Goal: Ask a question: Seek information or help from site administrators or community

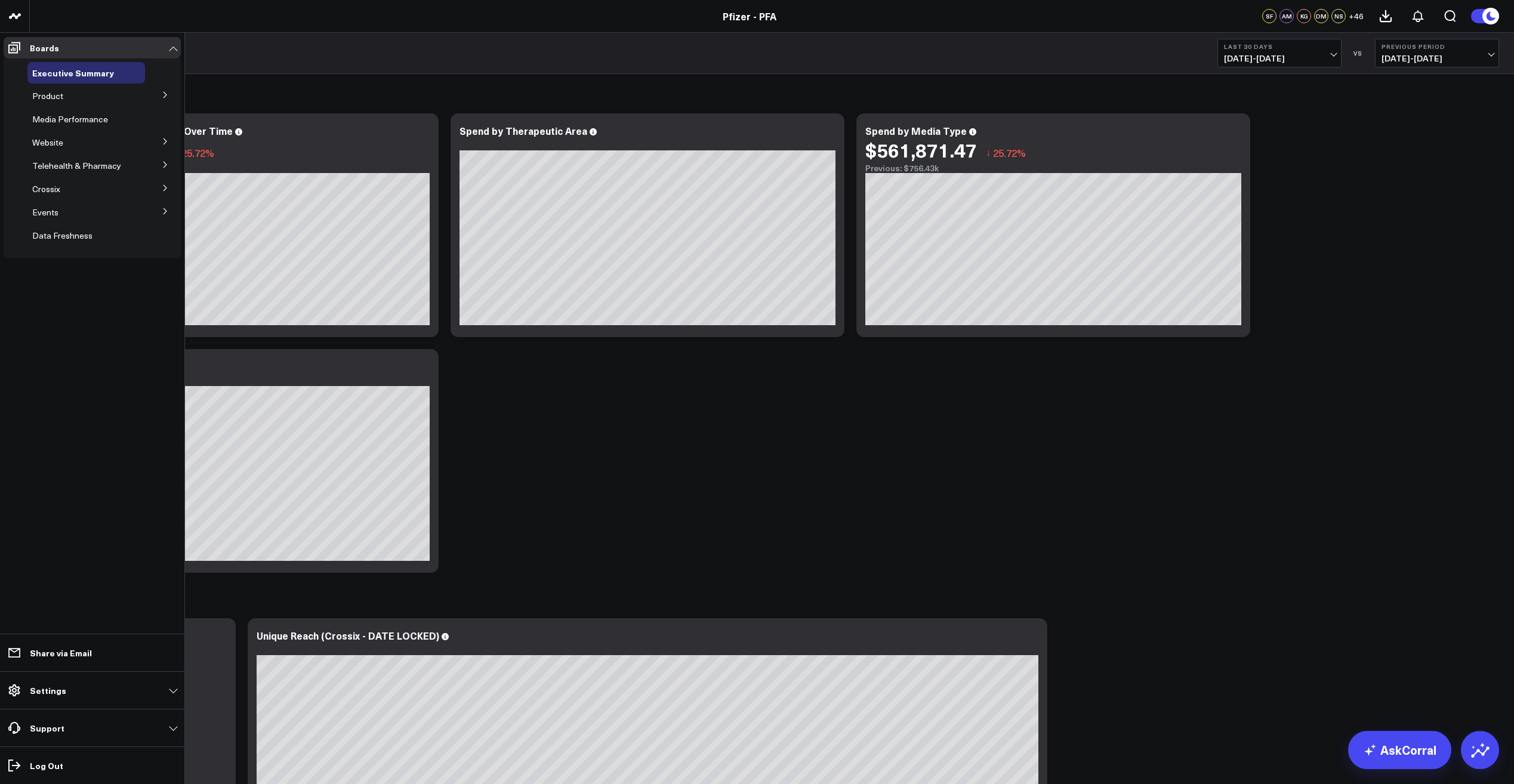
click at [49, 138] on span "Website" at bounding box center [48, 142] width 31 height 12
click at [163, 138] on icon at bounding box center [165, 141] width 7 height 7
click at [99, 76] on span "Executive Summary" at bounding box center [73, 73] width 82 height 12
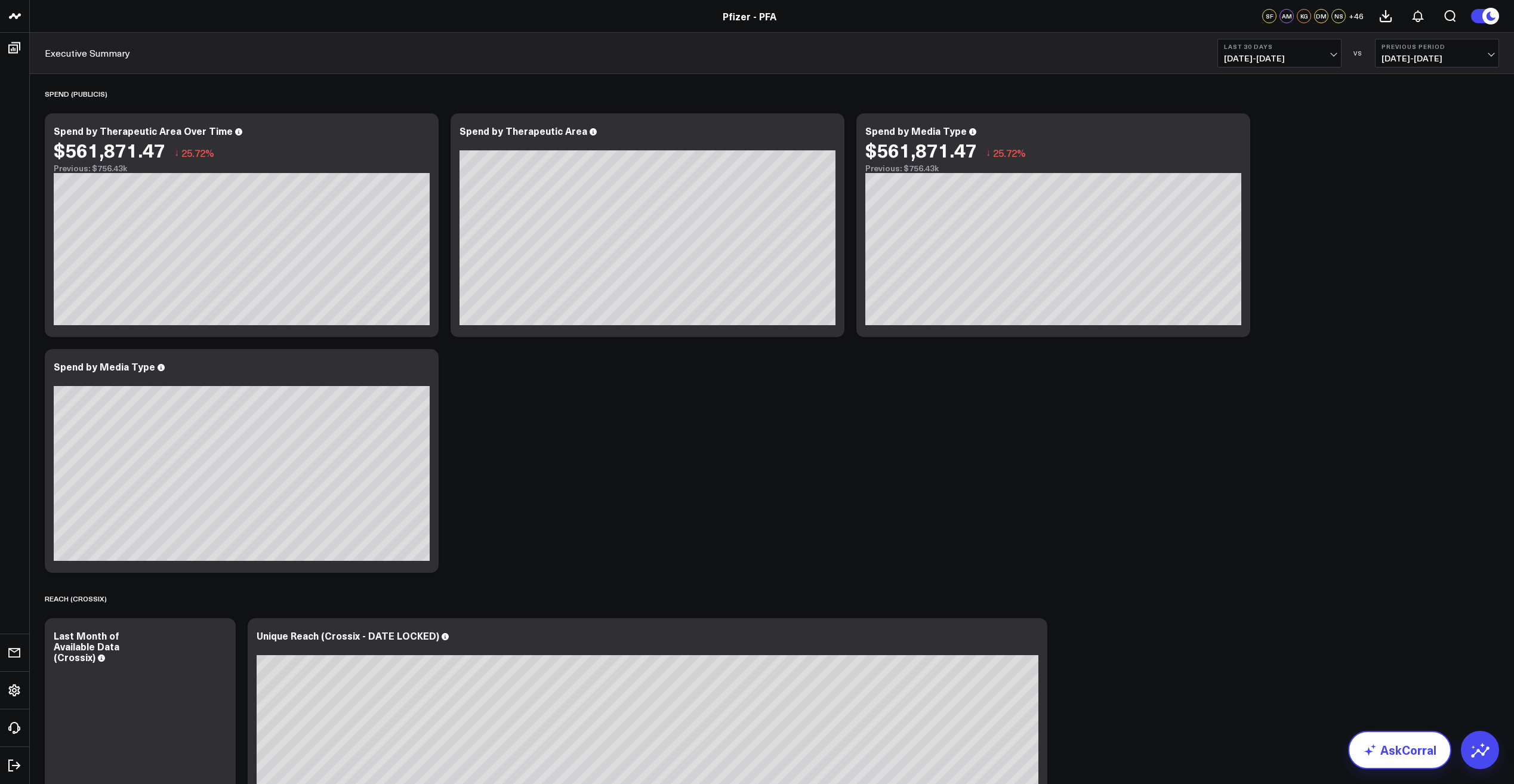
click at [1399, 752] on link "AskCorral" at bounding box center [1399, 750] width 103 height 38
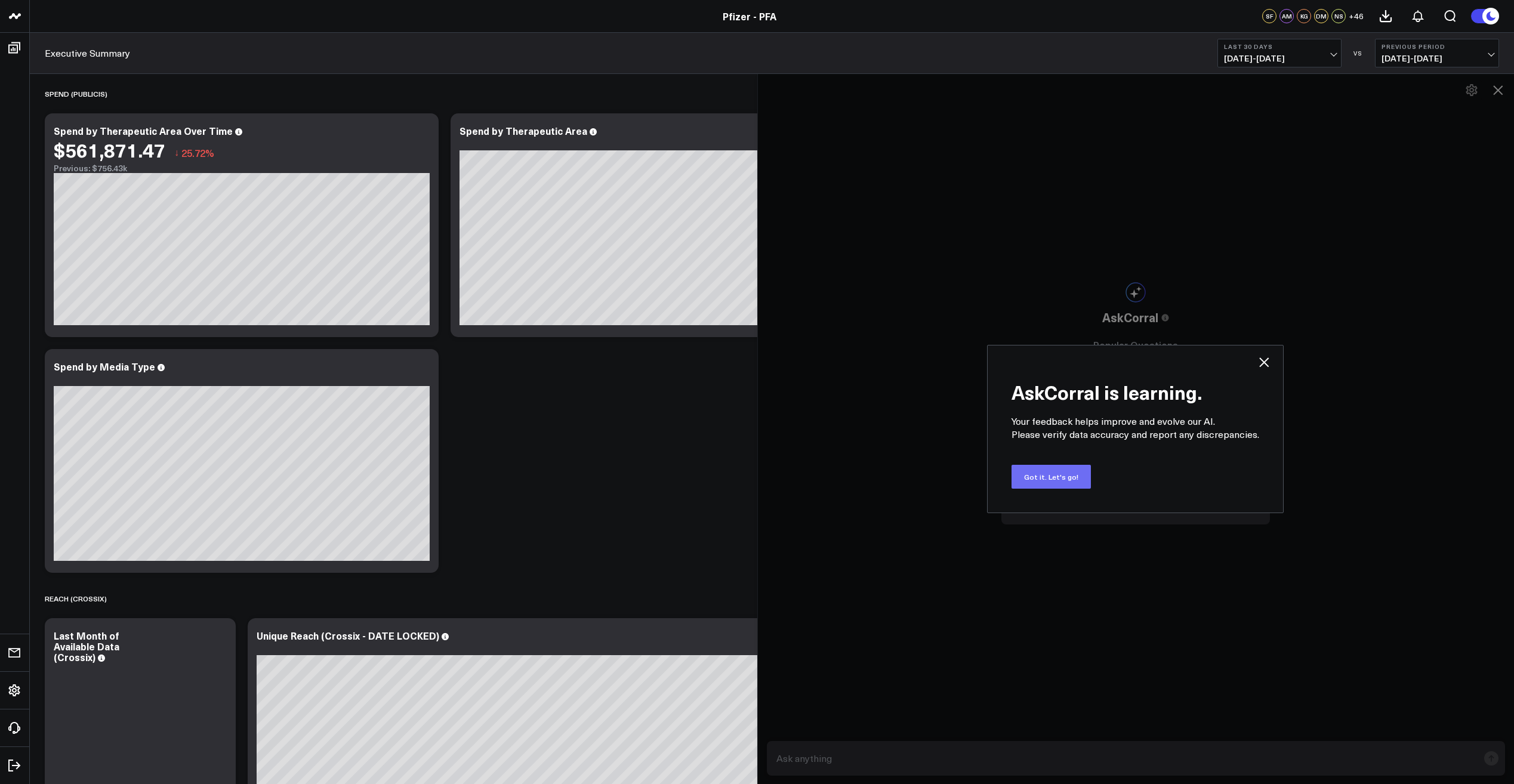
click at [1062, 476] on button "Got it. Let's go!" at bounding box center [1051, 476] width 79 height 24
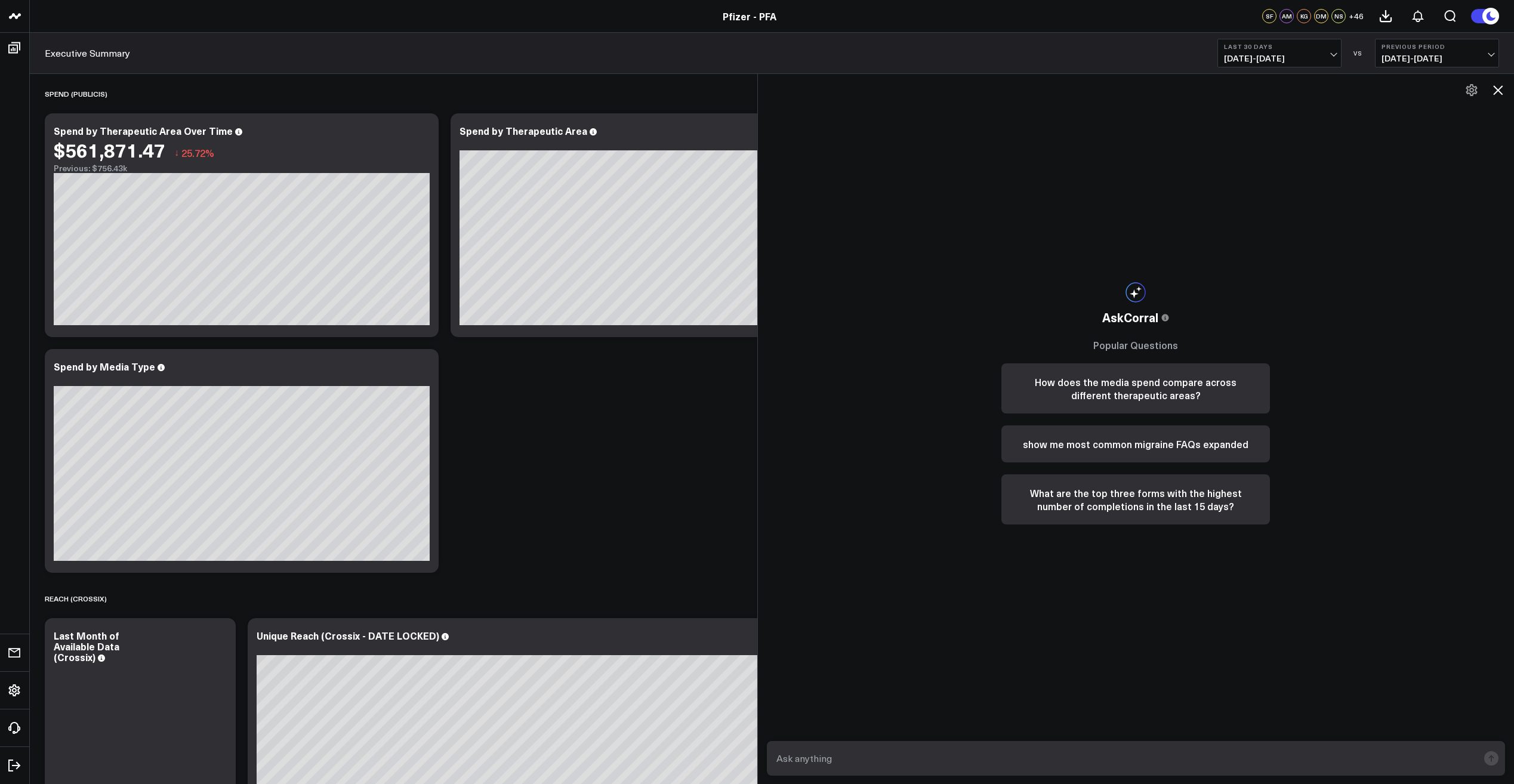
click at [882, 751] on textarea at bounding box center [1126, 758] width 705 height 22
paste textarea "home|content|button list|schedule vaccines home|content|button list|manage migr…"
type textarea "home|content|button list|schedule vaccines home|content|button list|manage migr…"
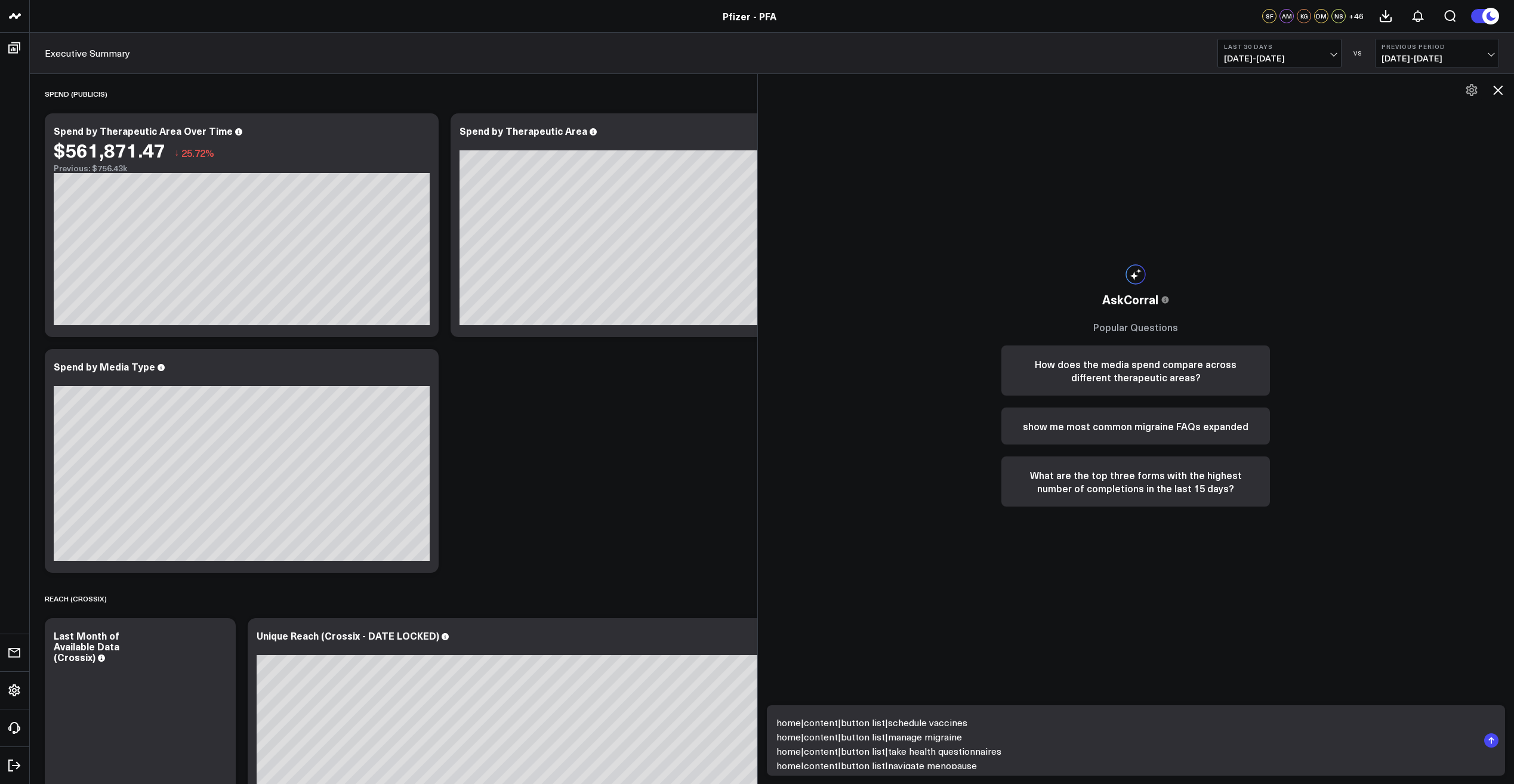
click at [777, 722] on textarea "home|content|button list|schedule vaccines home|content|button list|manage migr…" at bounding box center [1126, 741] width 705 height 58
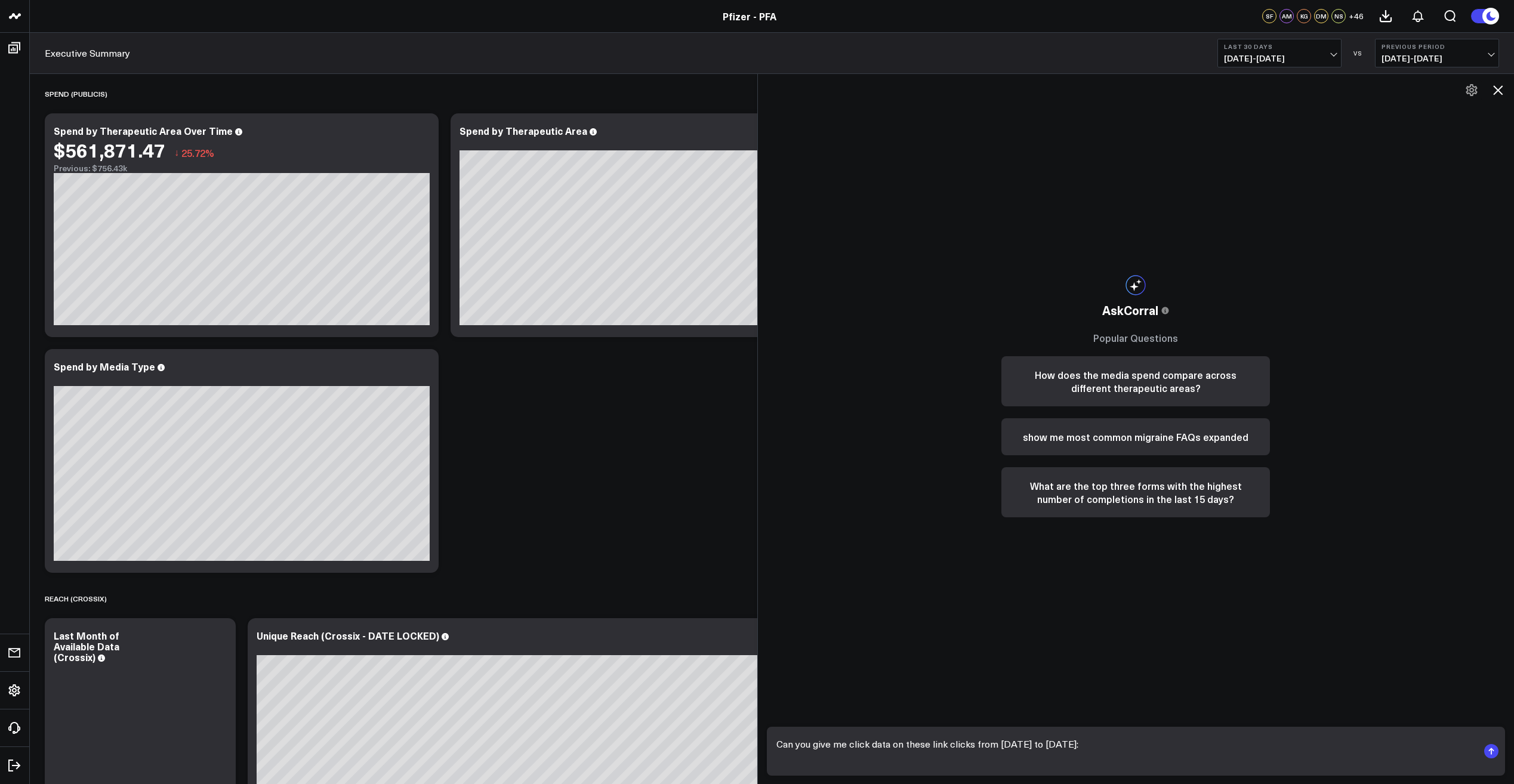
paste textarea "home|content|button list|schedule vaccines home|content|button list|manage migr…"
type textarea "Can you give me click data on these link clicks from [DATE] to [DATE]: home|con…"
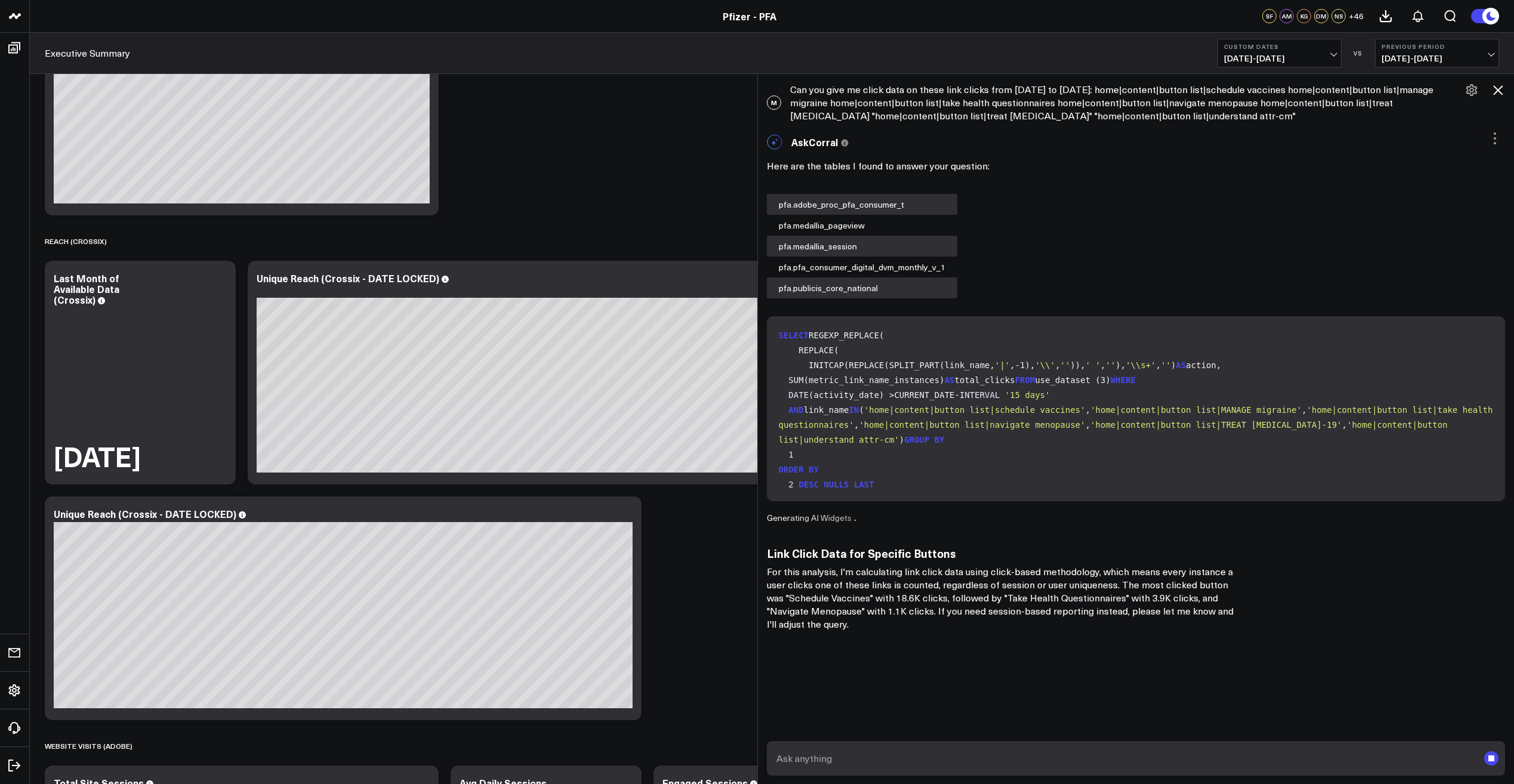
scroll to position [358, 0]
click at [867, 756] on textarea at bounding box center [1126, 758] width 705 height 22
type textarea "can you break this down into a table?"
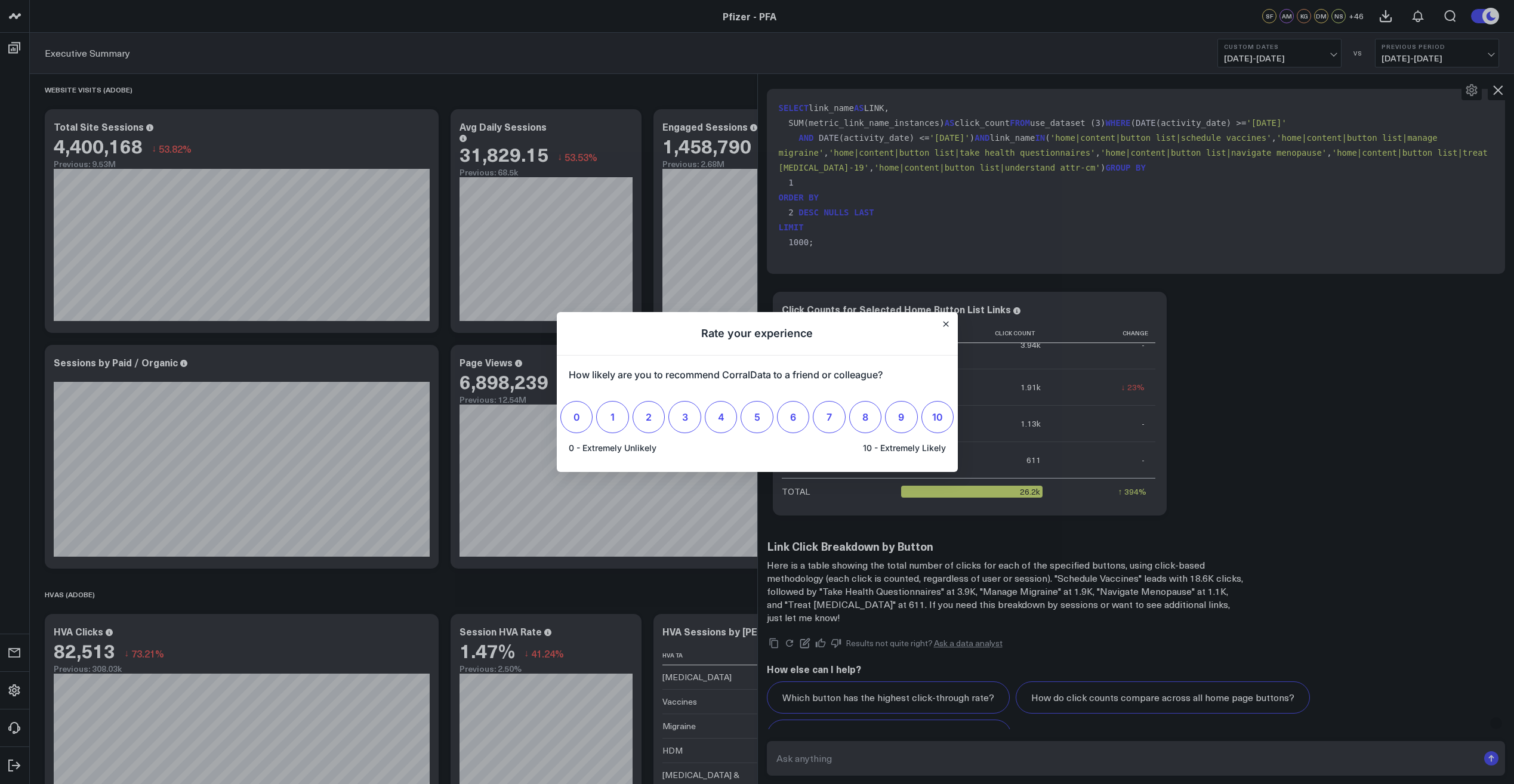
scroll to position [1014, 0]
click at [943, 324] on icon "Close" at bounding box center [945, 324] width 6 height 6
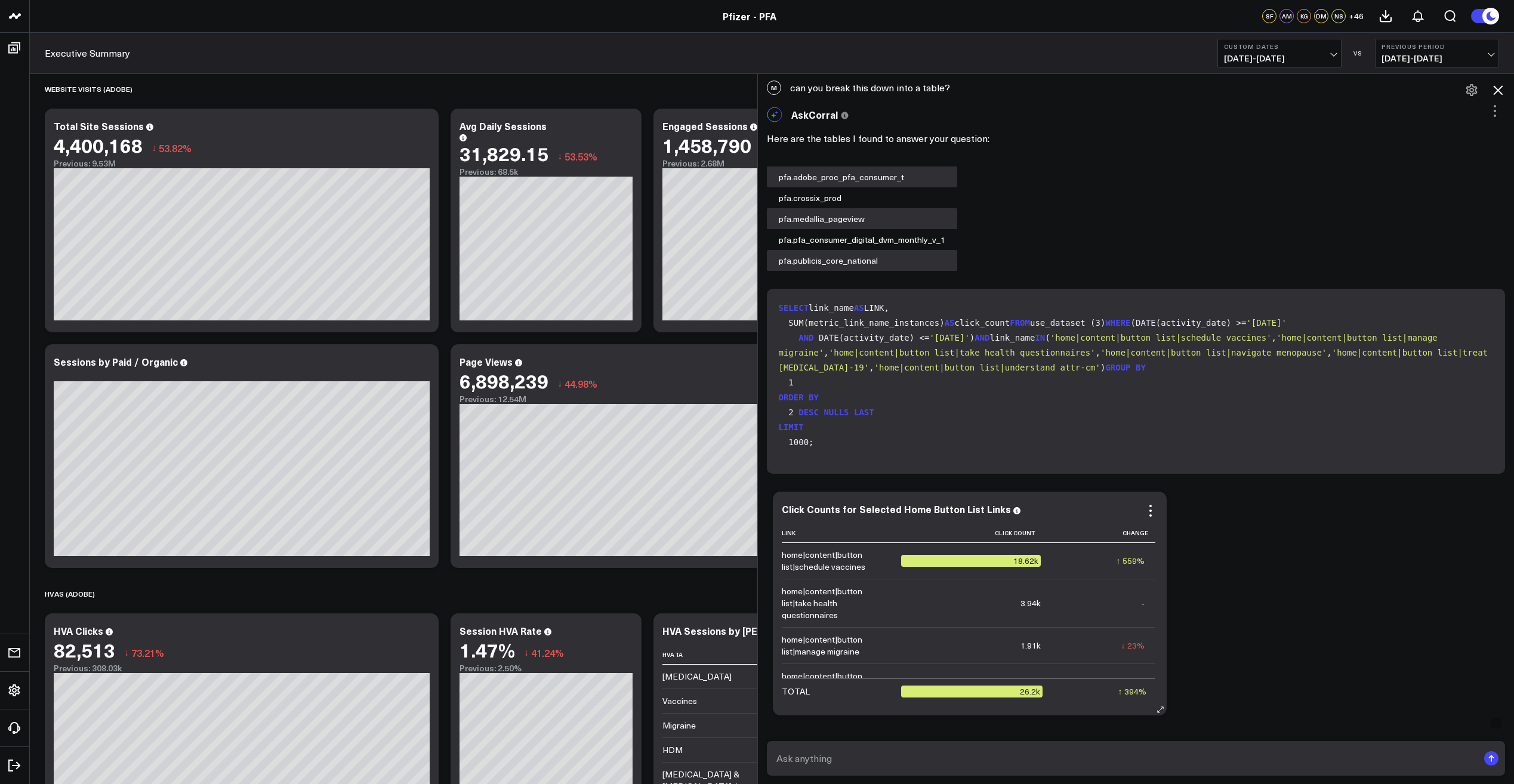
scroll to position [689, 0]
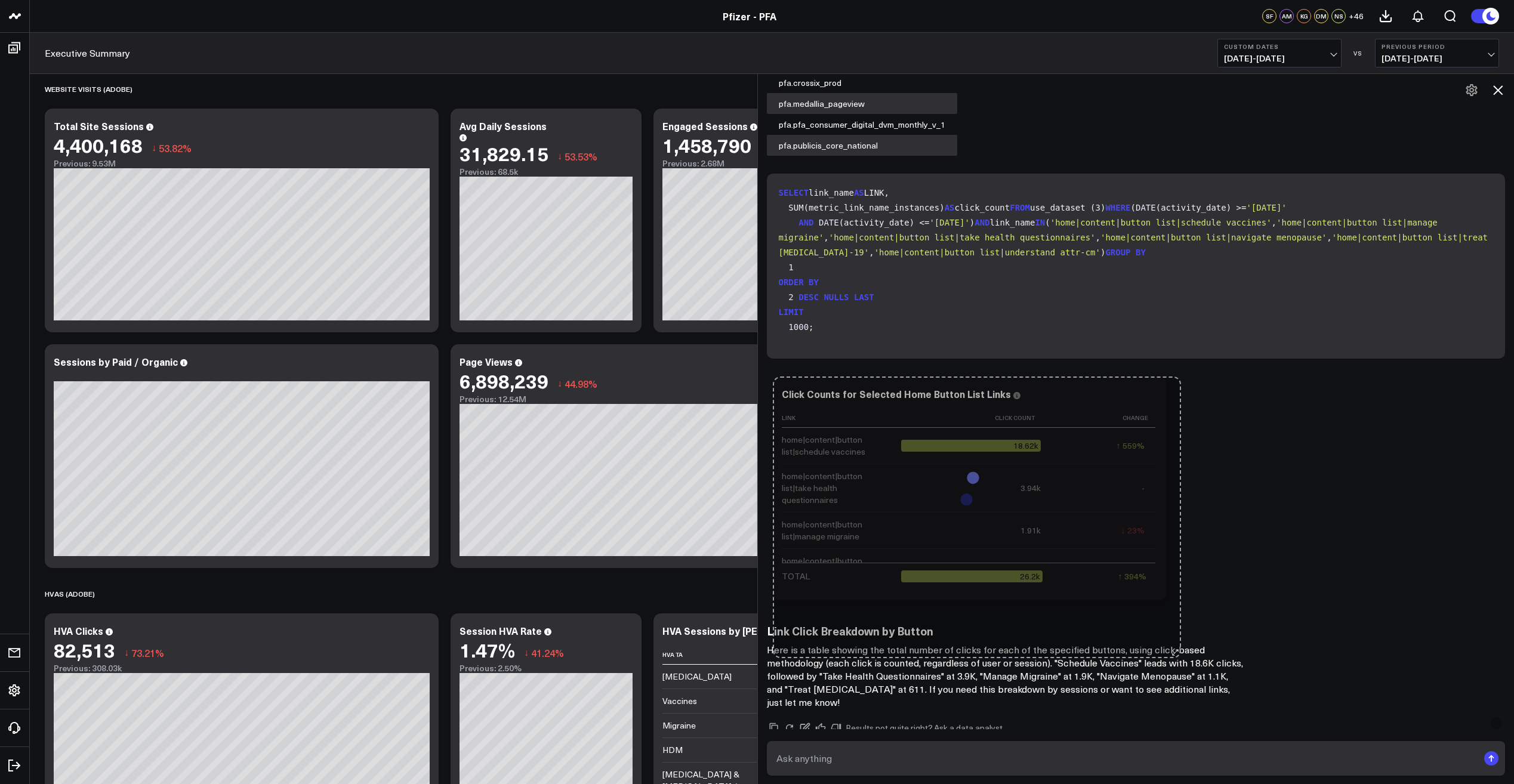
drag, startPoint x: 1168, startPoint y: 597, endPoint x: 1182, endPoint y: 655, distance: 59.7
click at [1182, 655] on div "Here are the tables I found to answer your question: pfa.adobe_proc_pfa_consume…" at bounding box center [1137, 360] width 739 height 695
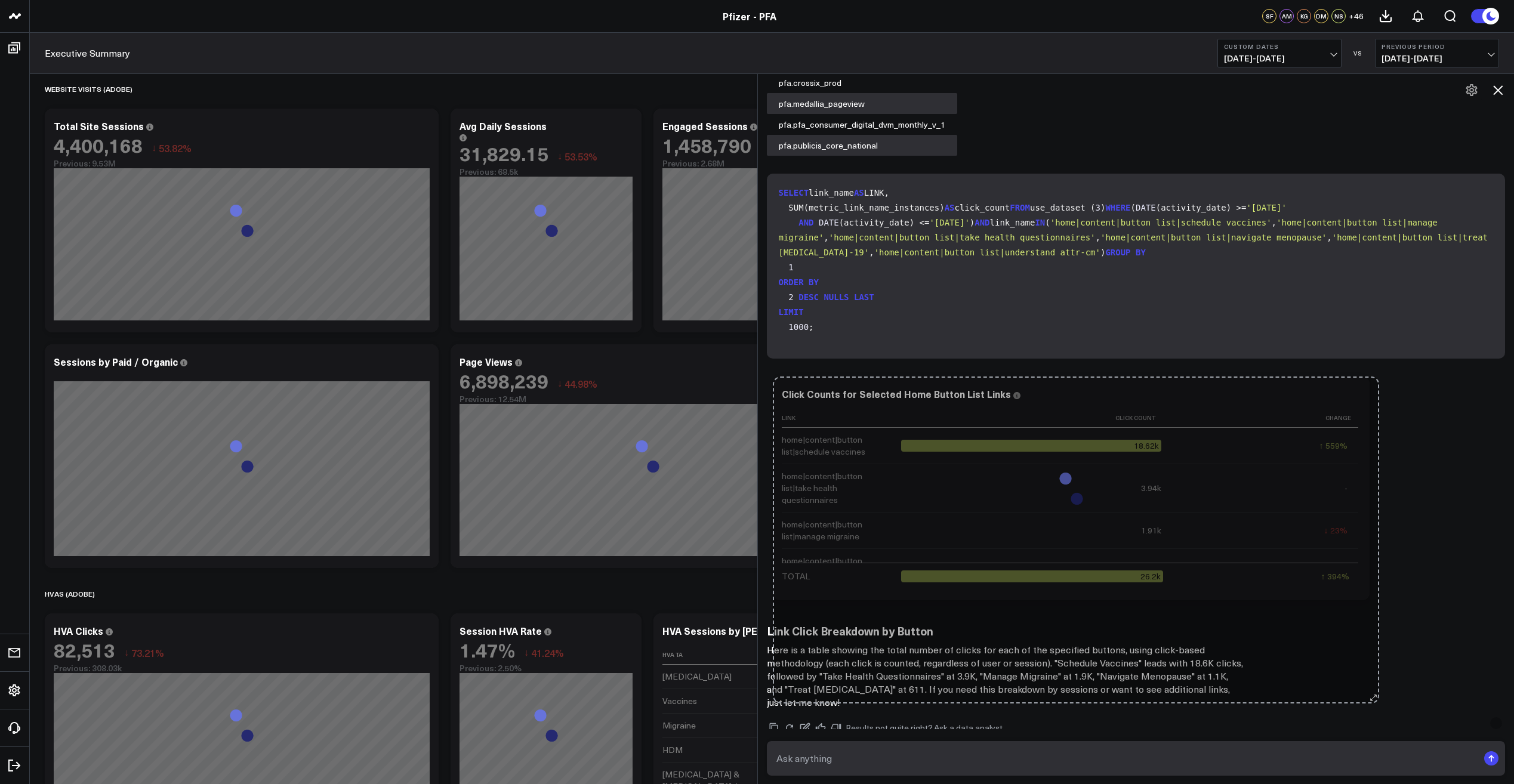
drag, startPoint x: 1167, startPoint y: 597, endPoint x: 1379, endPoint y: 700, distance: 235.7
click at [1379, 700] on div "Here are the tables I found to answer your question: pfa.adobe_proc_pfa_consume…" at bounding box center [1137, 360] width 739 height 695
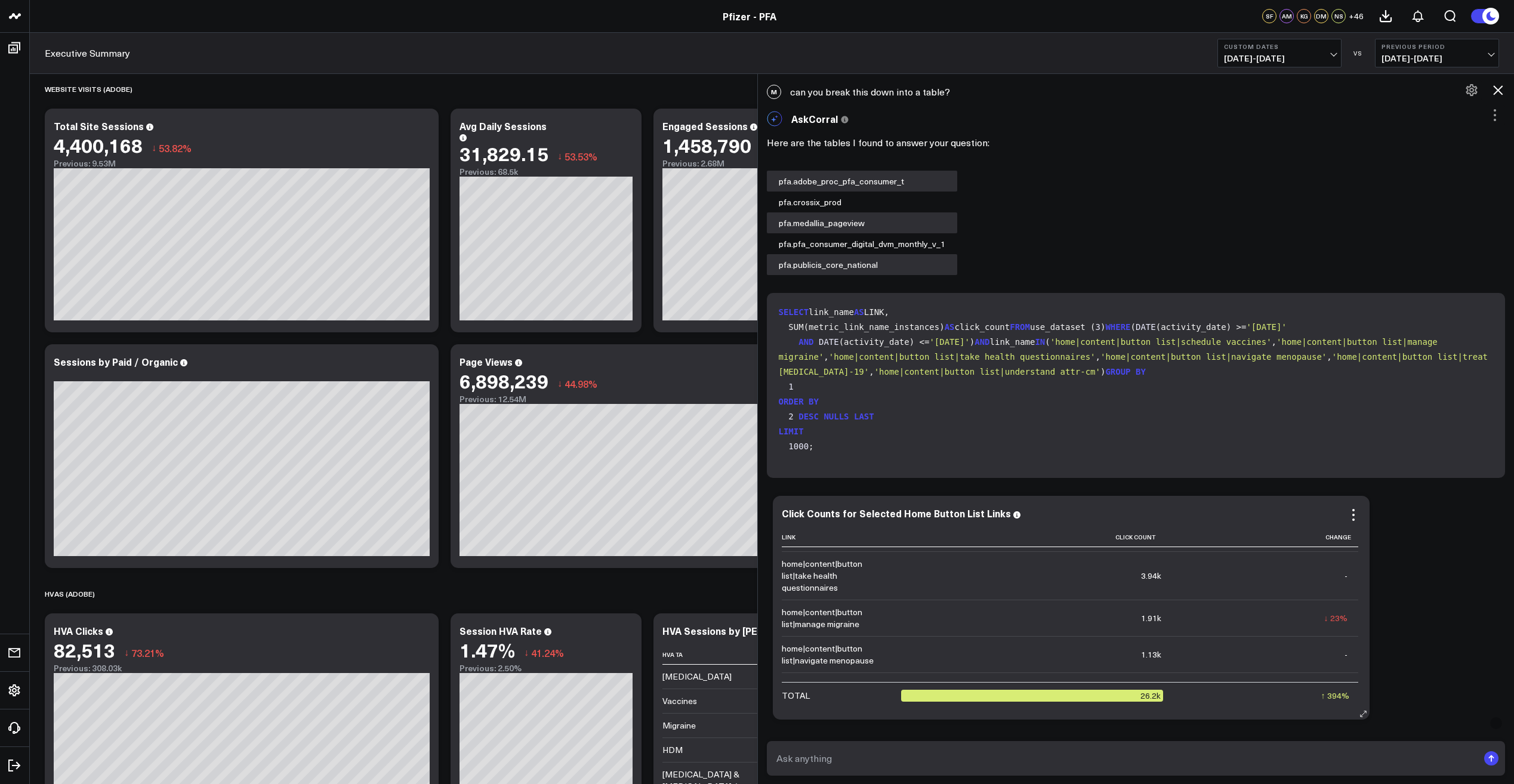
scroll to position [0, 0]
click at [1359, 511] on icon at bounding box center [1353, 514] width 14 height 14
click at [1402, 582] on div "Ask support Export PNG Click Counts for Selected Home Button List Links Link Cl…" at bounding box center [1137, 608] width 739 height 236
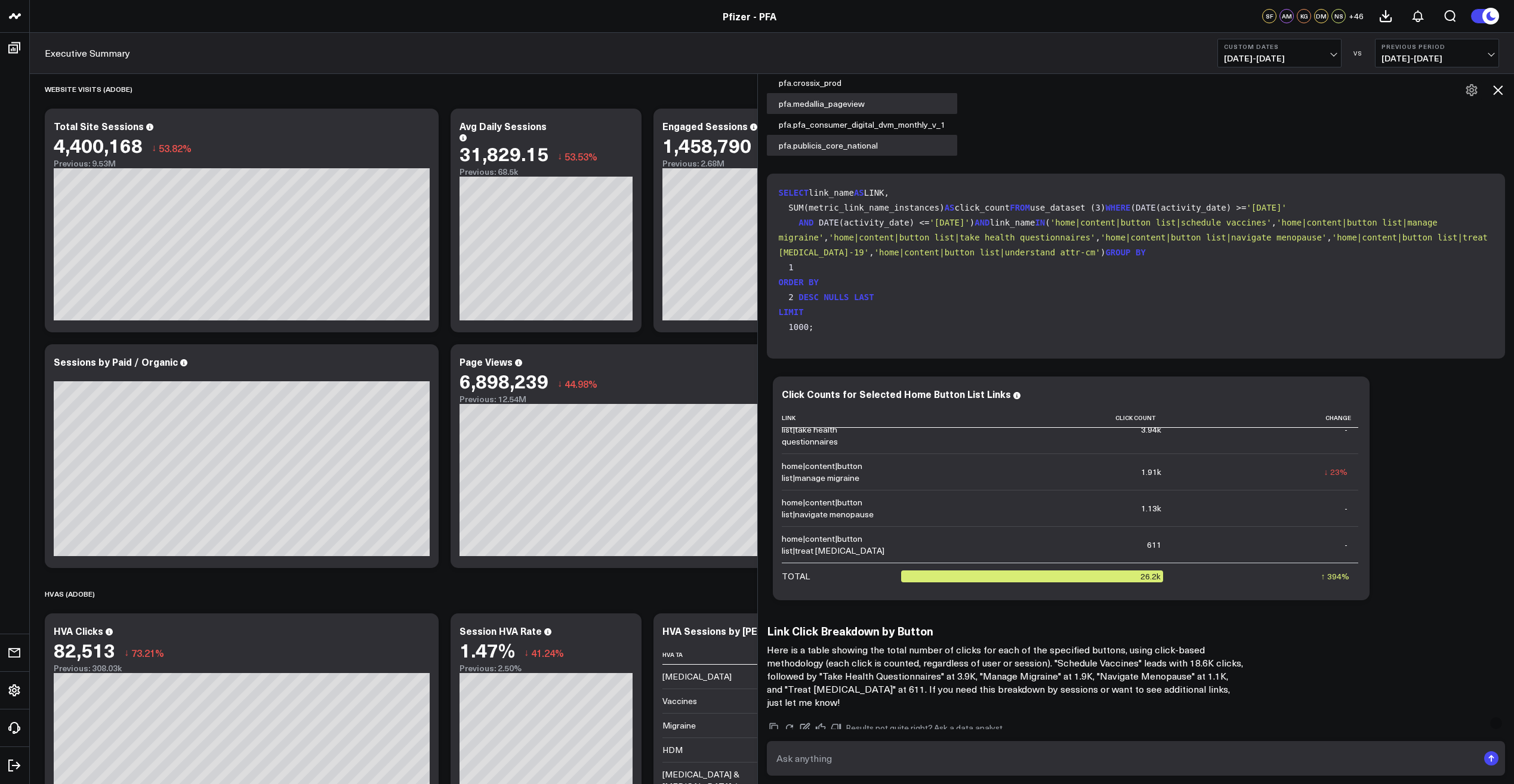
click at [1057, 601] on div "Ask support Export PNG Click Counts for Selected Home Button List Links Link Cl…" at bounding box center [1137, 489] width 739 height 236
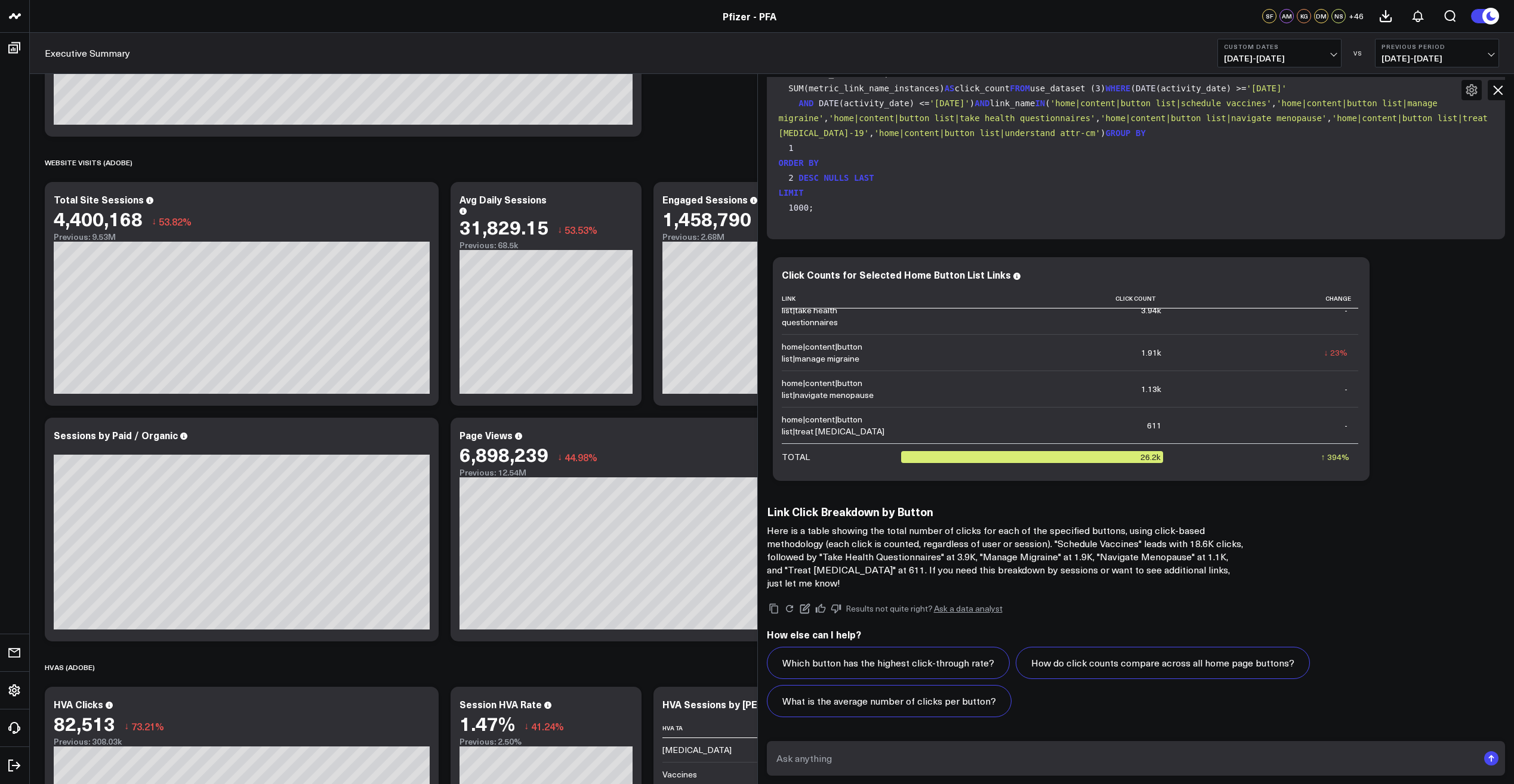
scroll to position [955, 0]
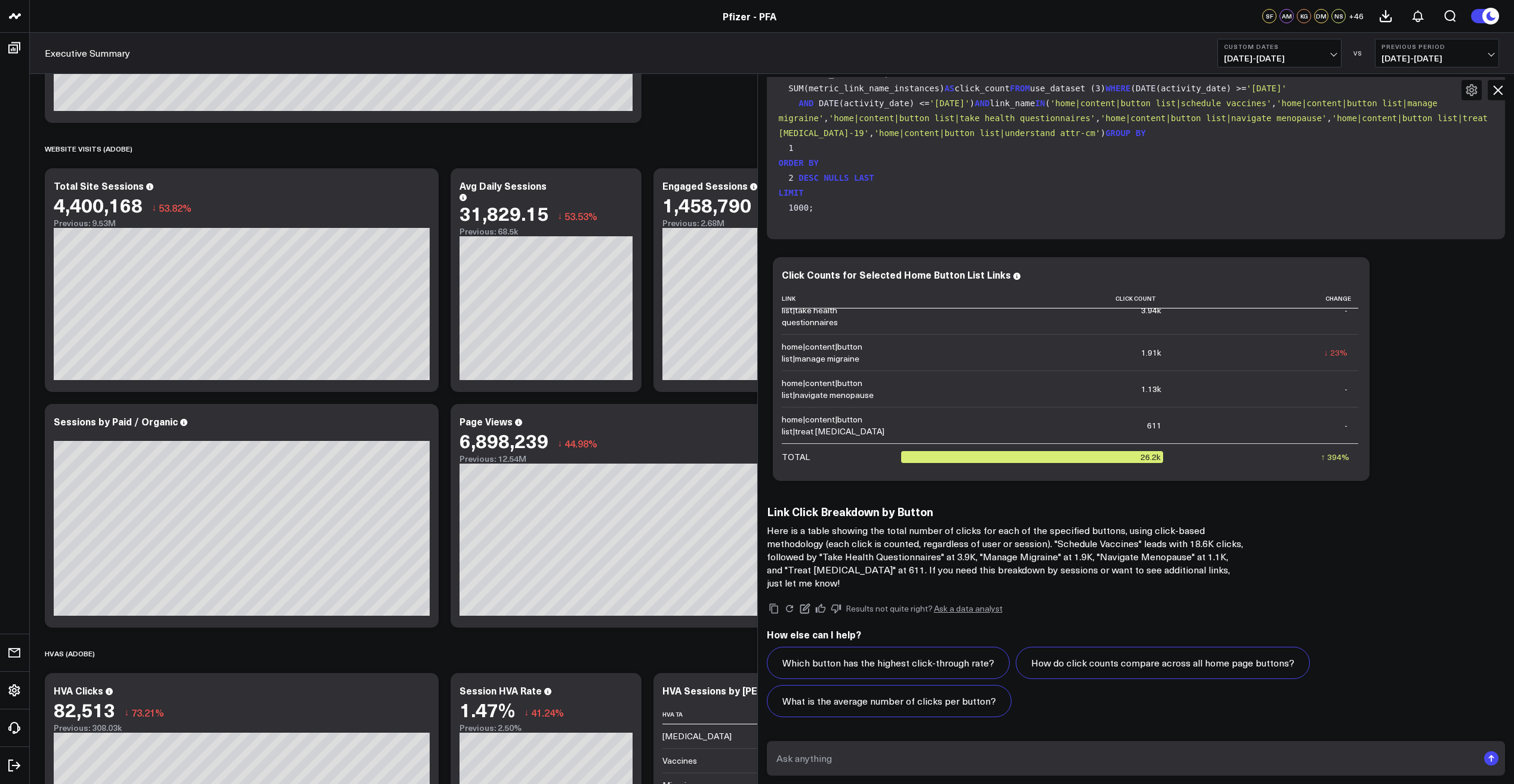
click at [874, 767] on textarea at bounding box center [1126, 758] width 705 height 22
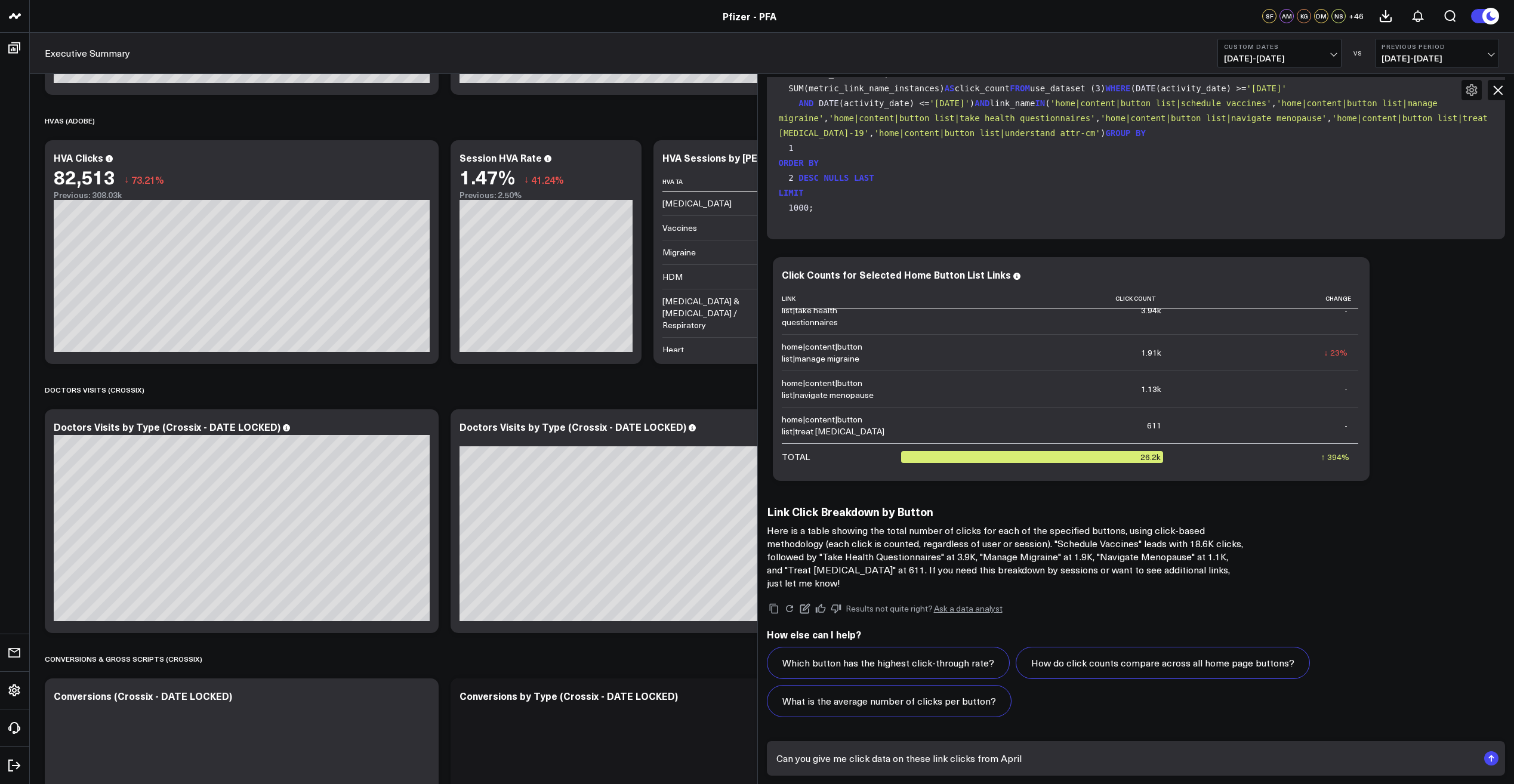
scroll to position [1611, 0]
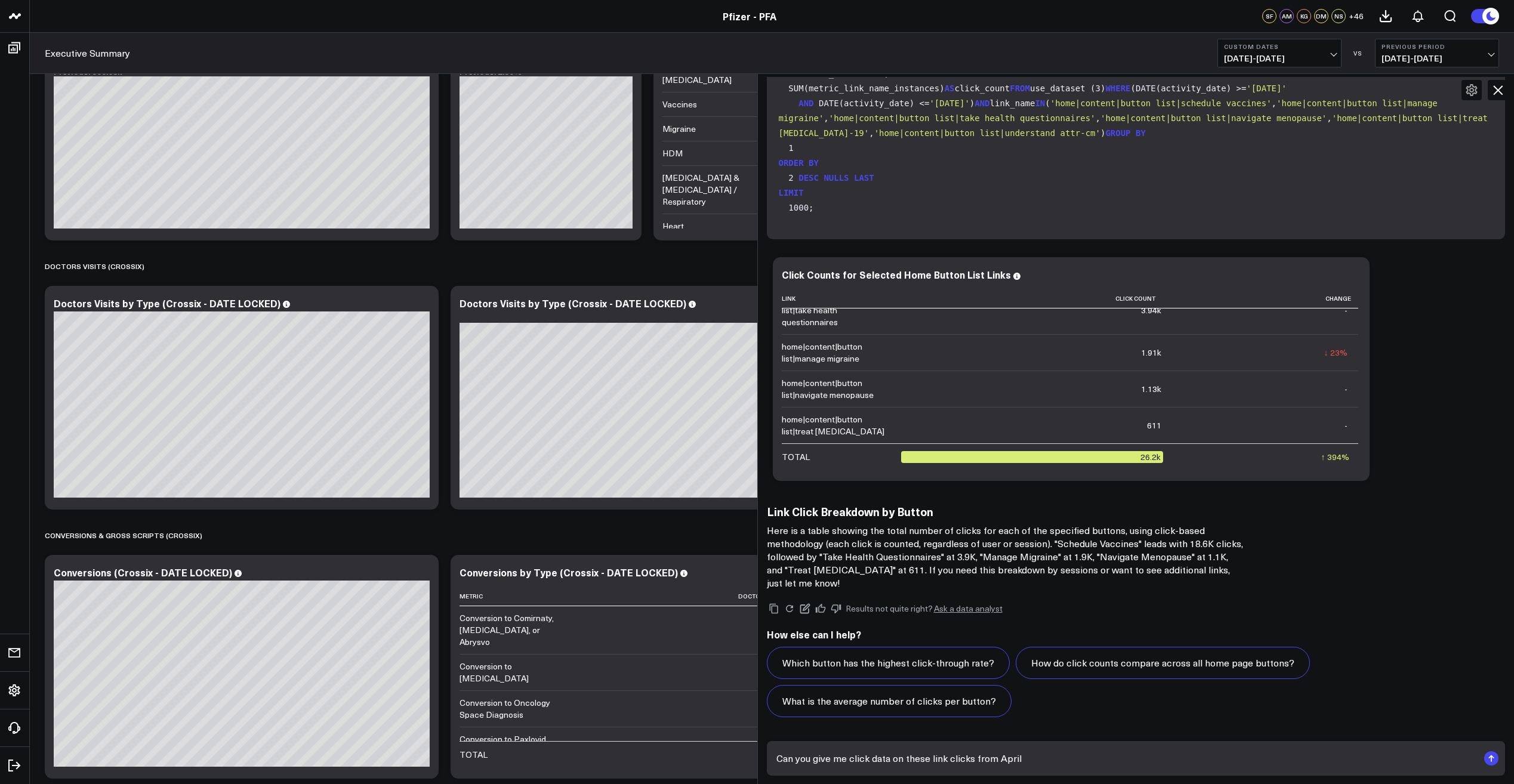
click at [1035, 760] on textarea "Can you give me click data on these link clicks from April" at bounding box center [1126, 758] width 705 height 22
click at [1142, 751] on textarea "Can you give me click data on these link clicks from [DATE] to [DATE]" at bounding box center [1126, 758] width 705 height 22
paste textarea "global header|navigation|open menu global header|navigation| home global header…"
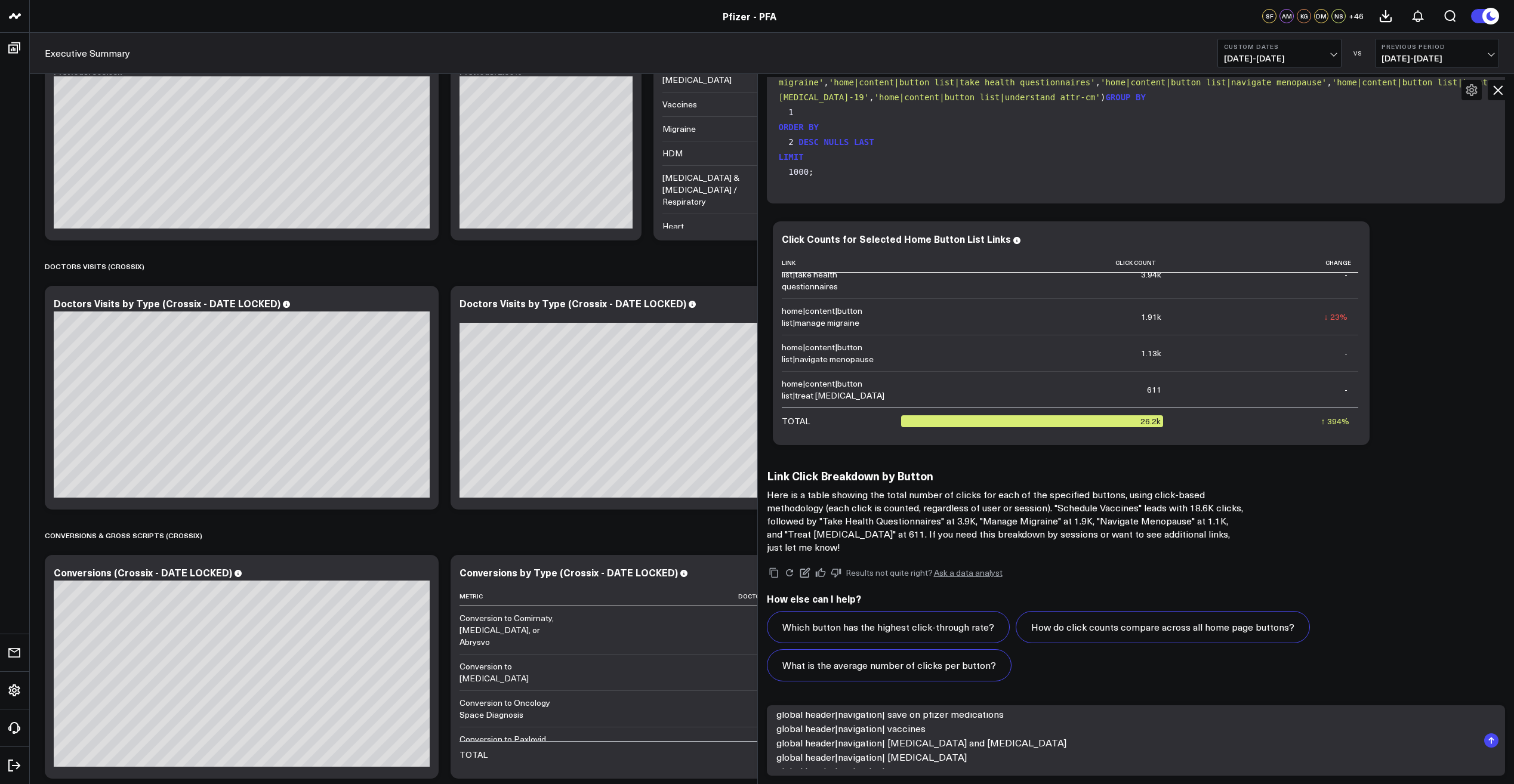
scroll to position [108, 0]
type textarea "Can you give me click data on these link clicks from [DATE] to [DATE]: global h…"
click at [1490, 744] on rect "submit" at bounding box center [1491, 740] width 14 height 14
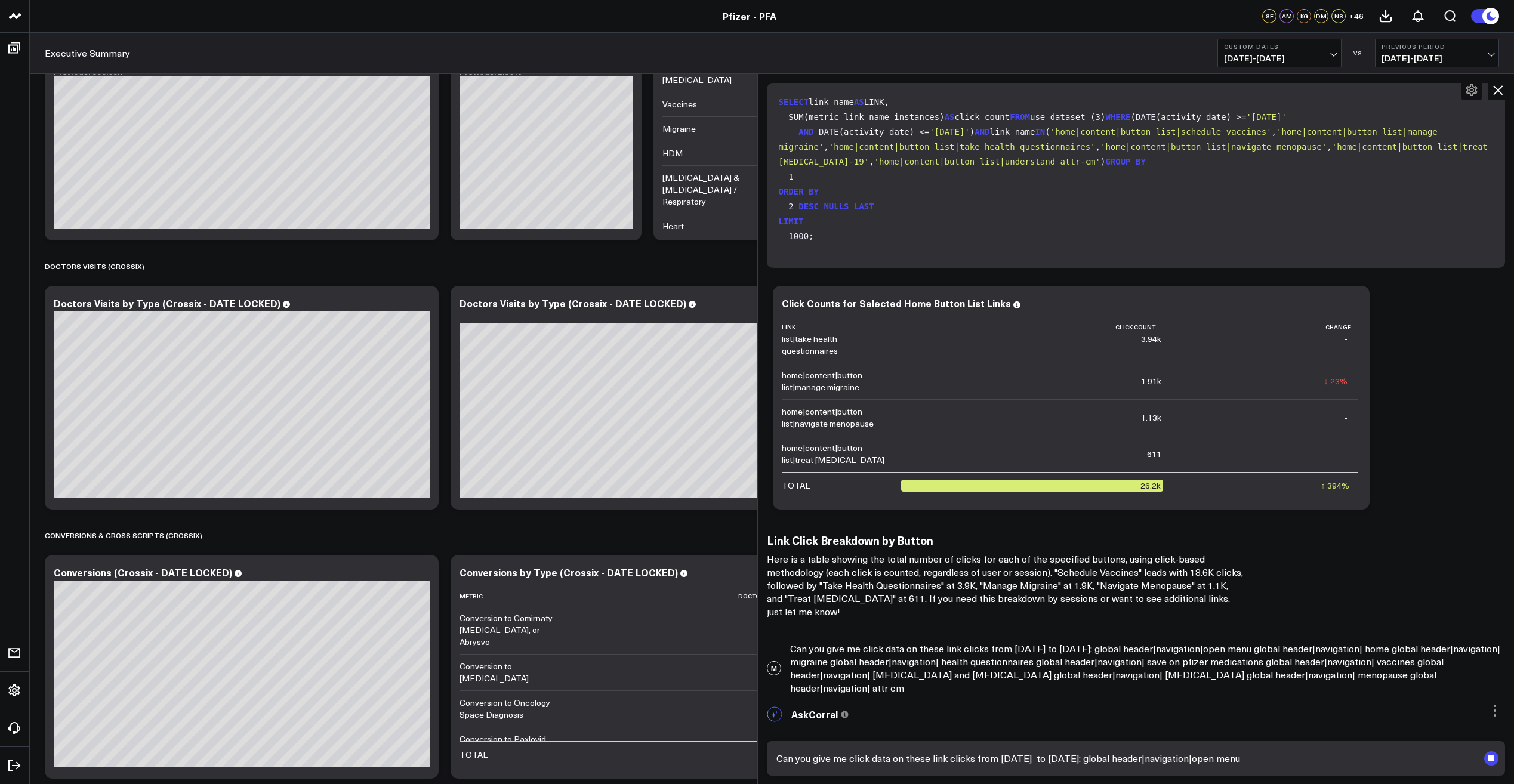
scroll to position [887, 0]
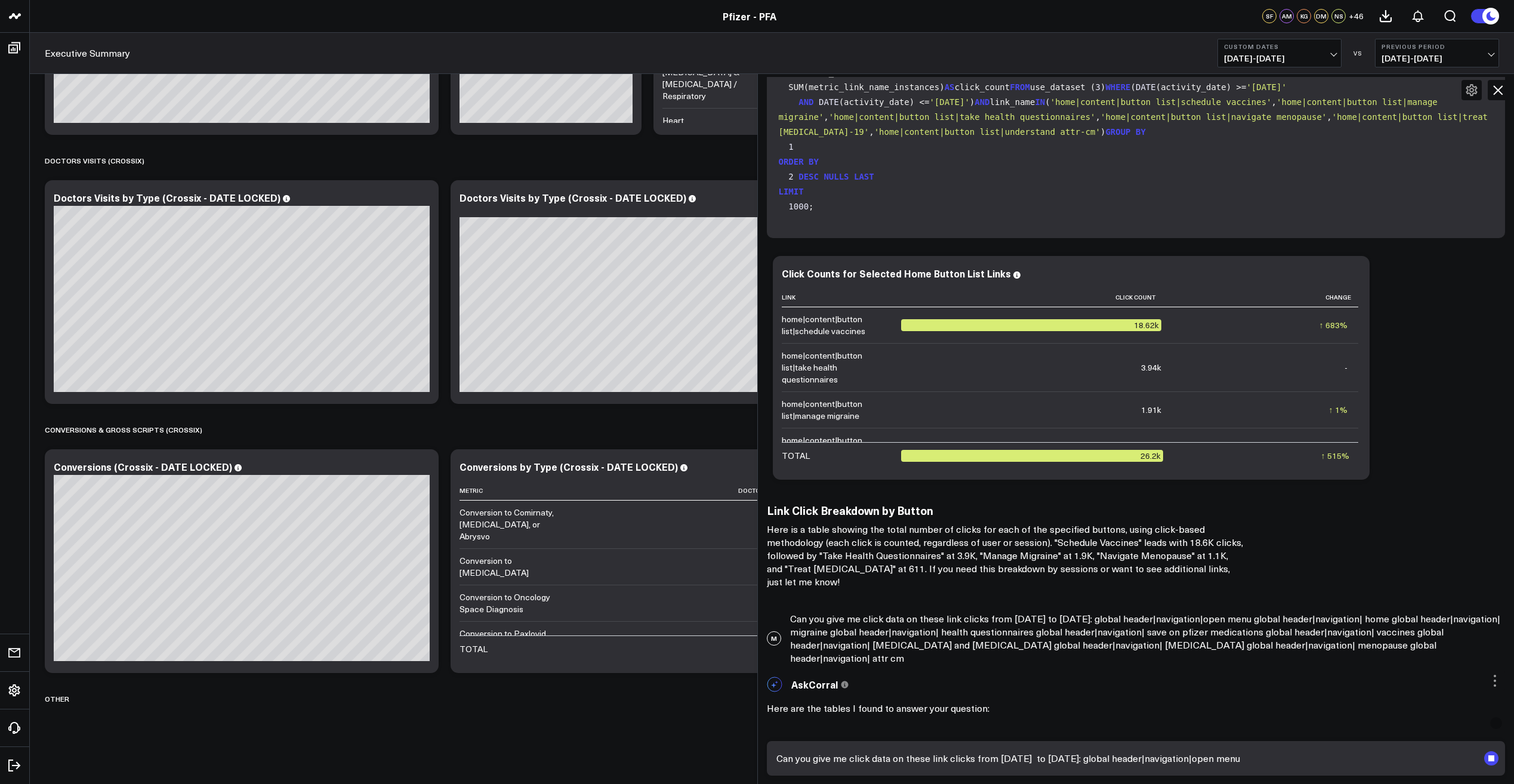
scroll to position [869, 0]
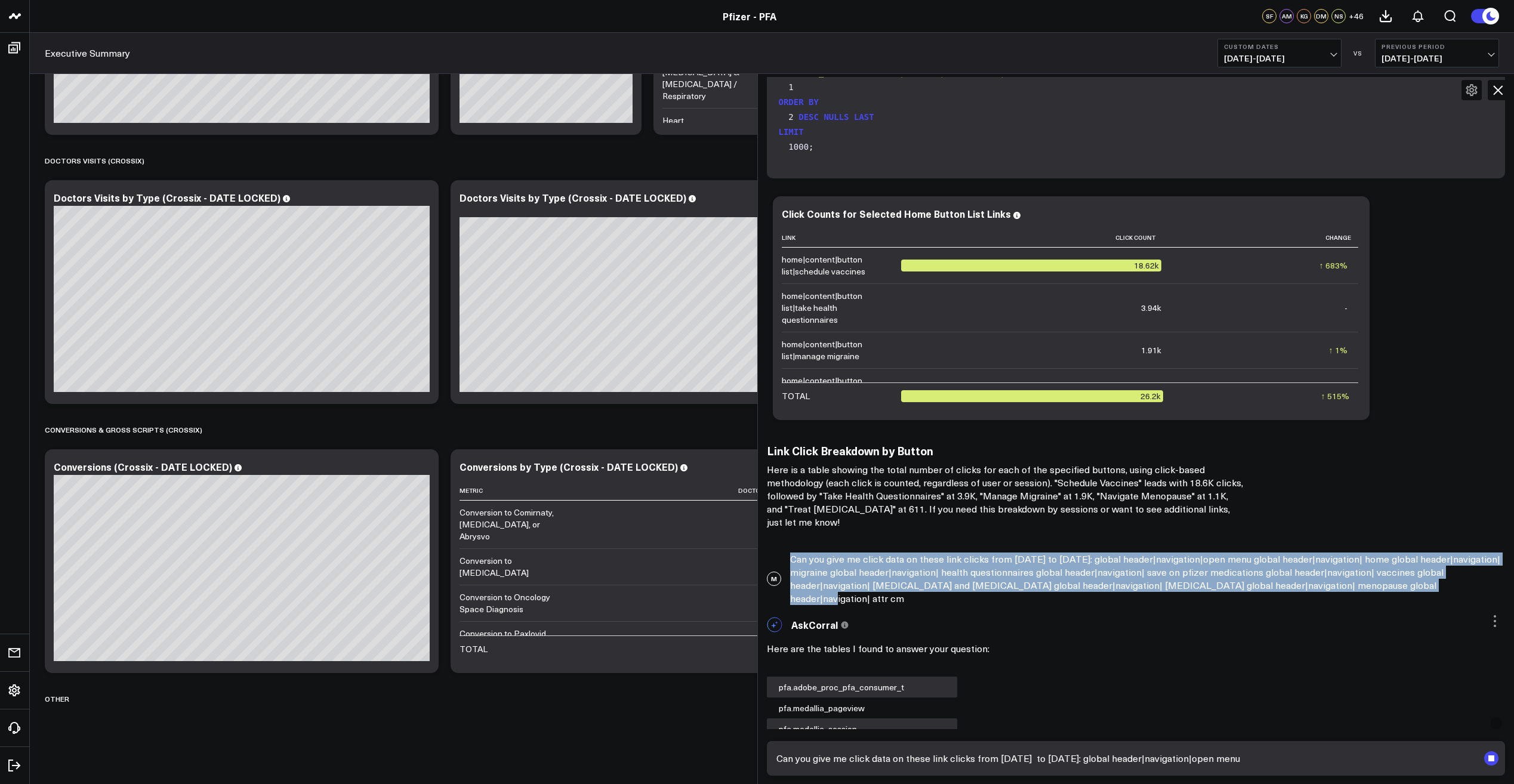
drag, startPoint x: 792, startPoint y: 561, endPoint x: 1428, endPoint y: 589, distance: 636.6
click at [1428, 589] on div "M Can you give me click data on these link clicks from [DATE] to [DATE]: global…" at bounding box center [1136, 579] width 757 height 64
copy div "Can you give me click data on these link clicks from [DATE] to [DATE]: global h…"
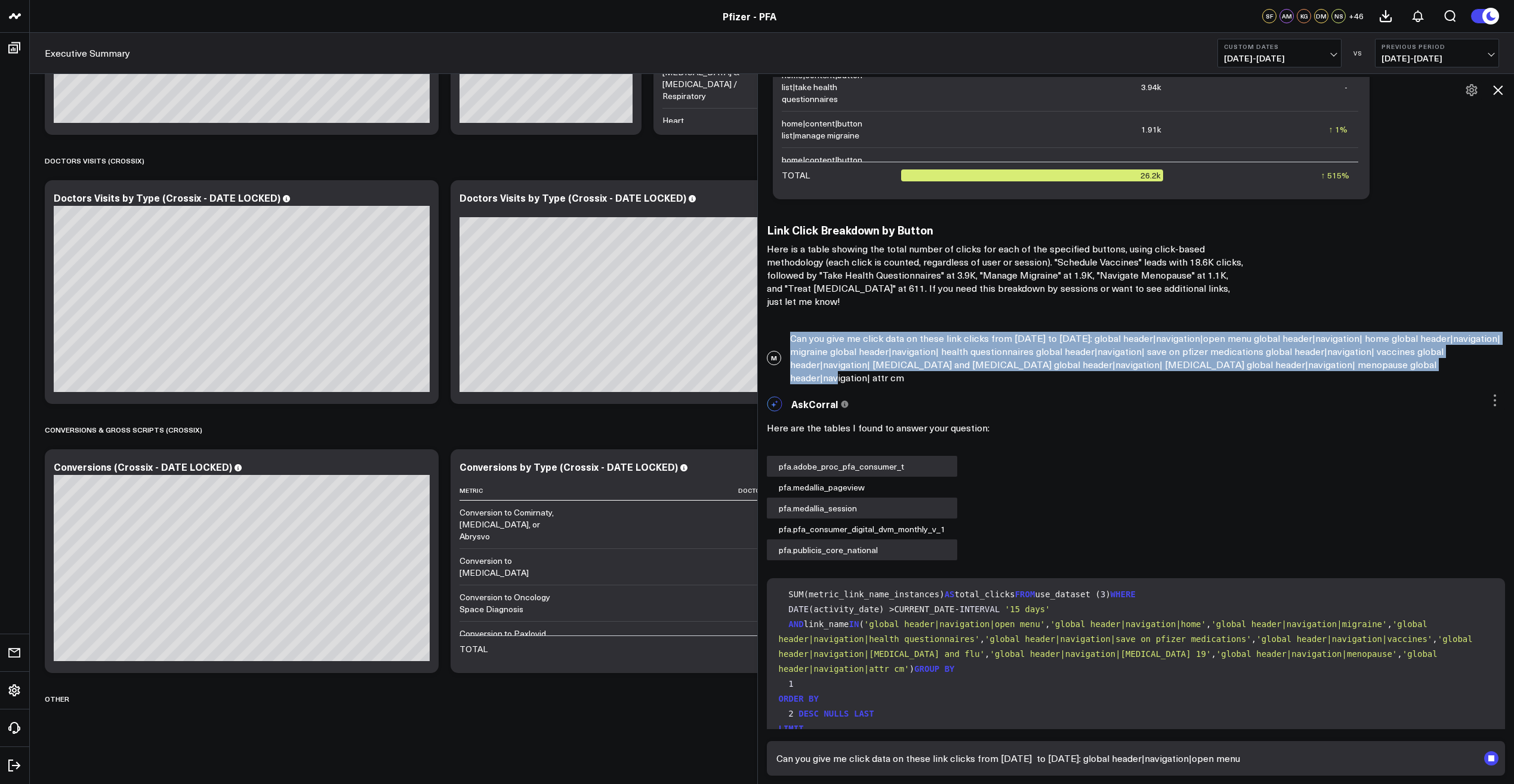
scroll to position [1227, 0]
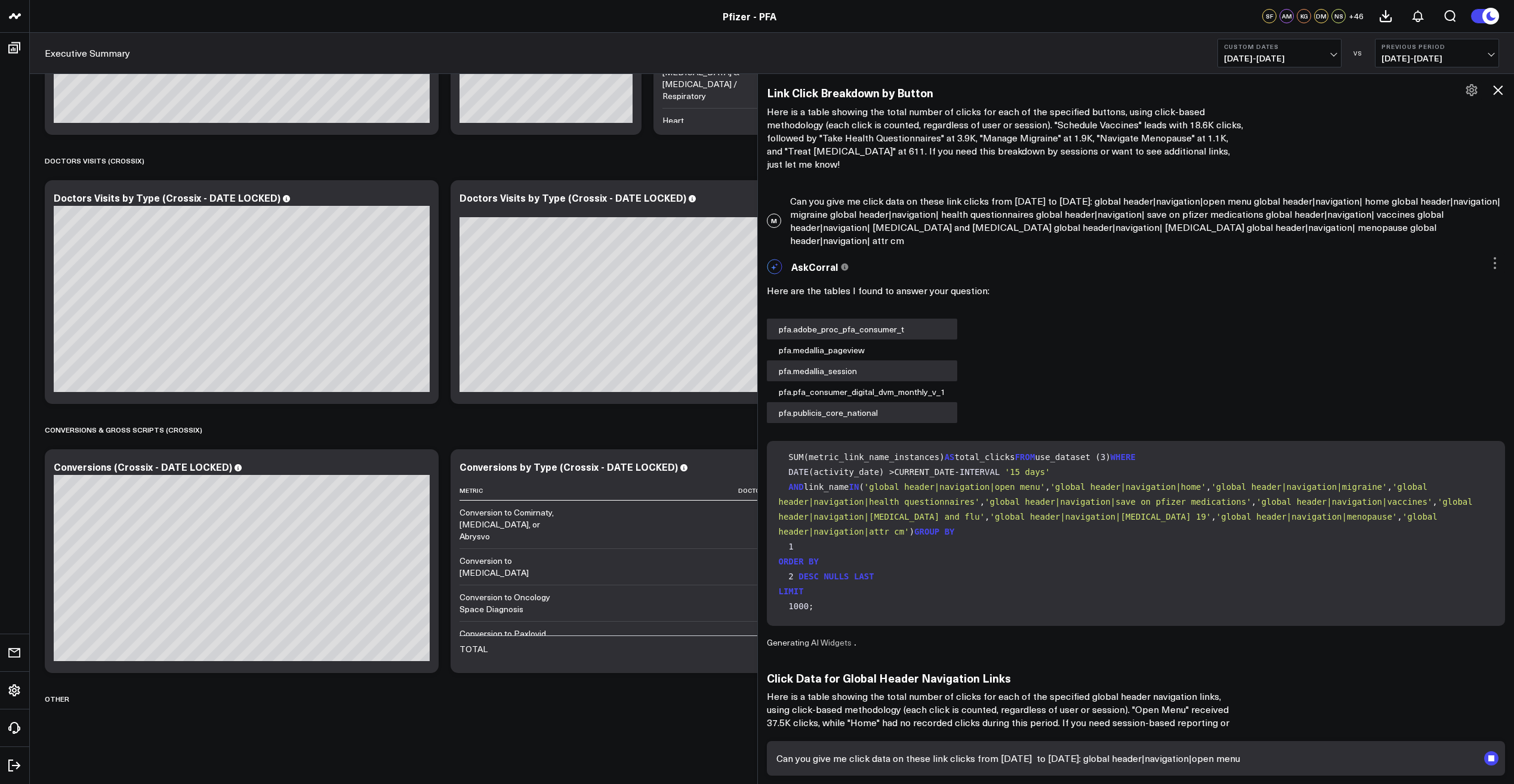
click at [958, 754] on textarea "Can you give me click data on these link clicks from [DATE] to [DATE]: global h…" at bounding box center [1126, 758] width 705 height 22
paste textarea "Can you give me click data on these link clicks from [DATE] to [DATE]: global h…"
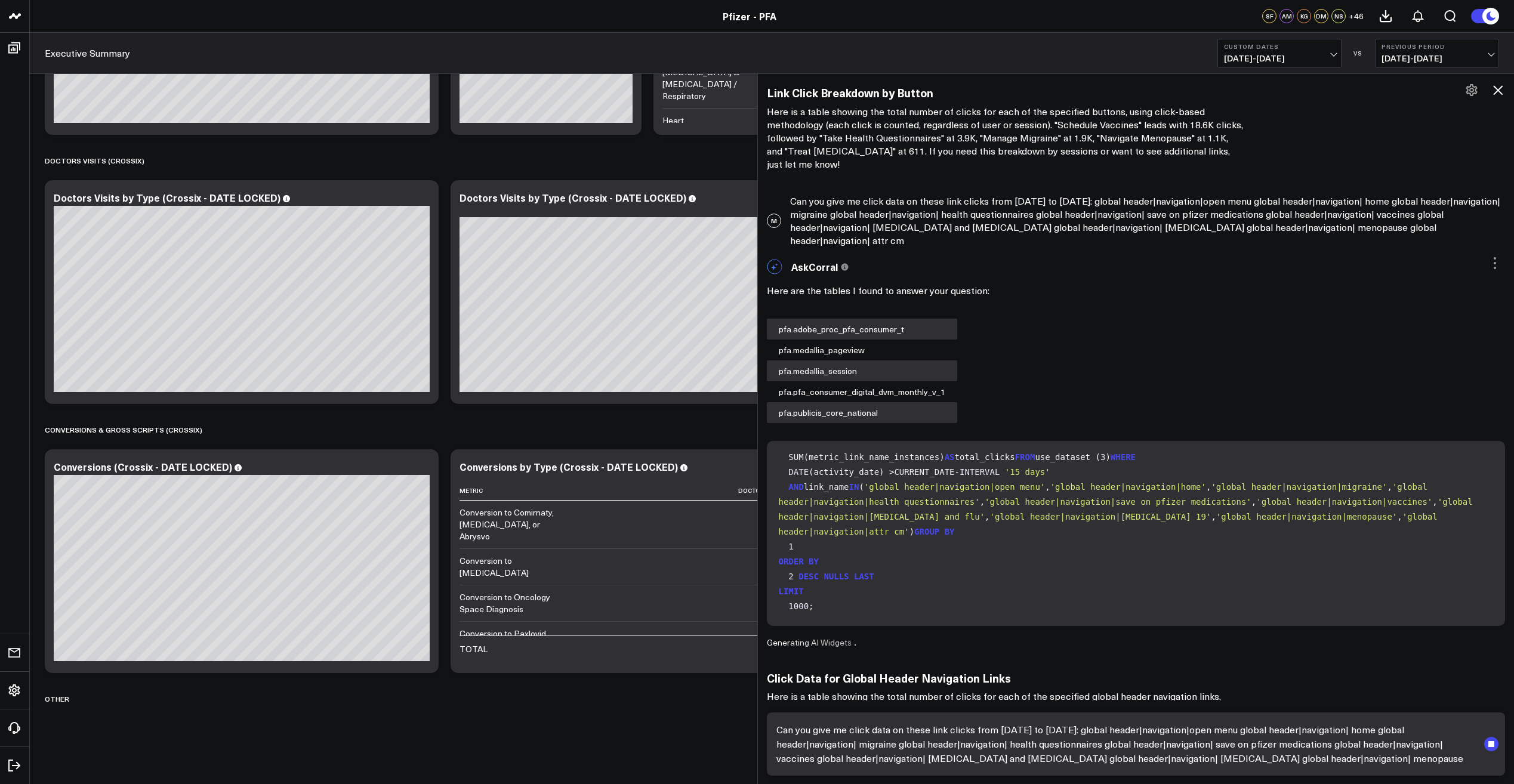
scroll to position [1256, 0]
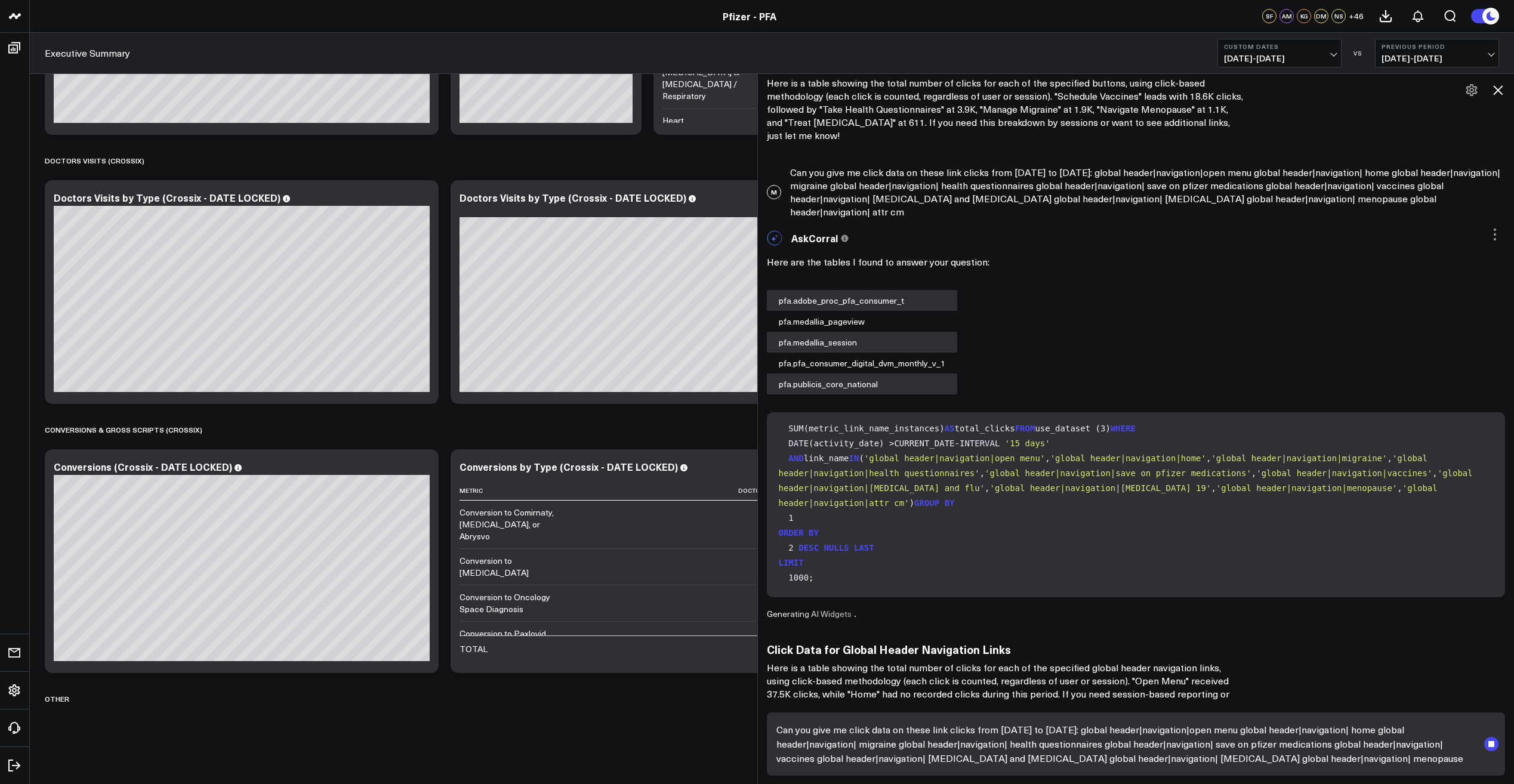
click at [1036, 730] on textarea "Can you give me click data on these link clicks from [DATE] to [DATE]: global h…" at bounding box center [1126, 744] width 705 height 50
click at [1118, 730] on textarea "Can you give me click data on these link clicks from [DATE] to [DATE]: global h…" at bounding box center [1126, 744] width 705 height 50
type textarea "Can you give me click data on these link clicks from [DATE] to [DATE]: global h…"
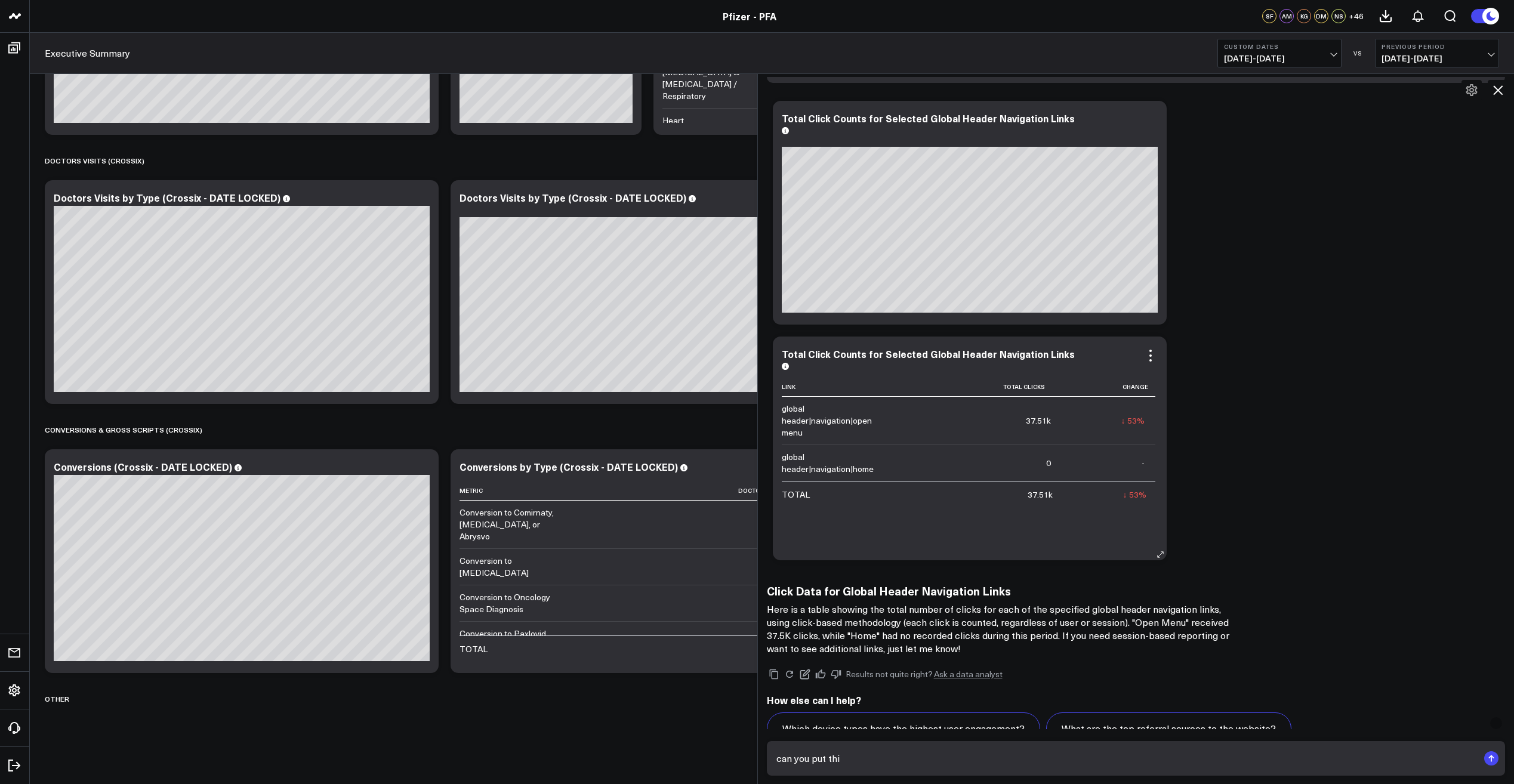
scroll to position [2381, 0]
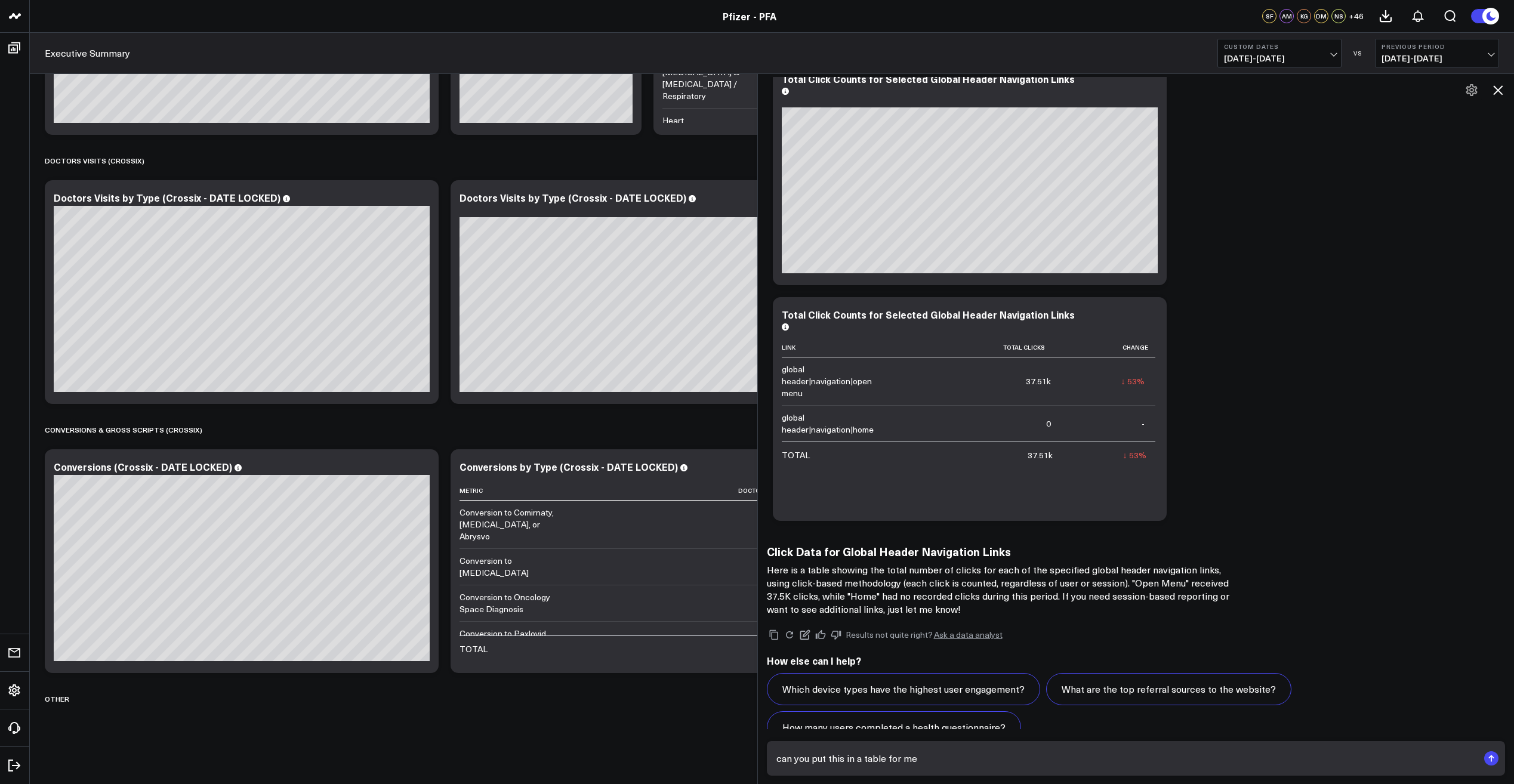
type textarea "can you put this in a table for me?"
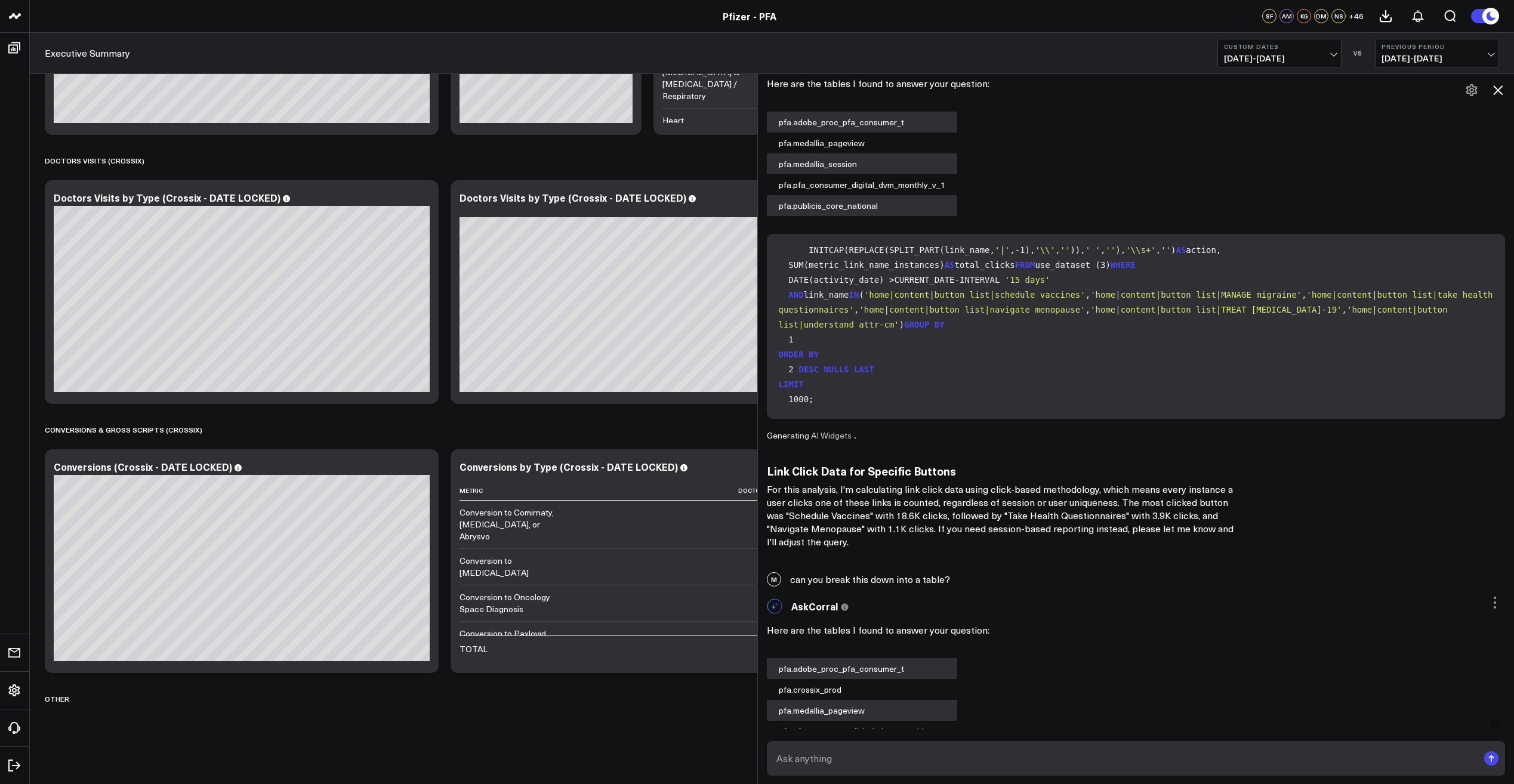
scroll to position [0, 0]
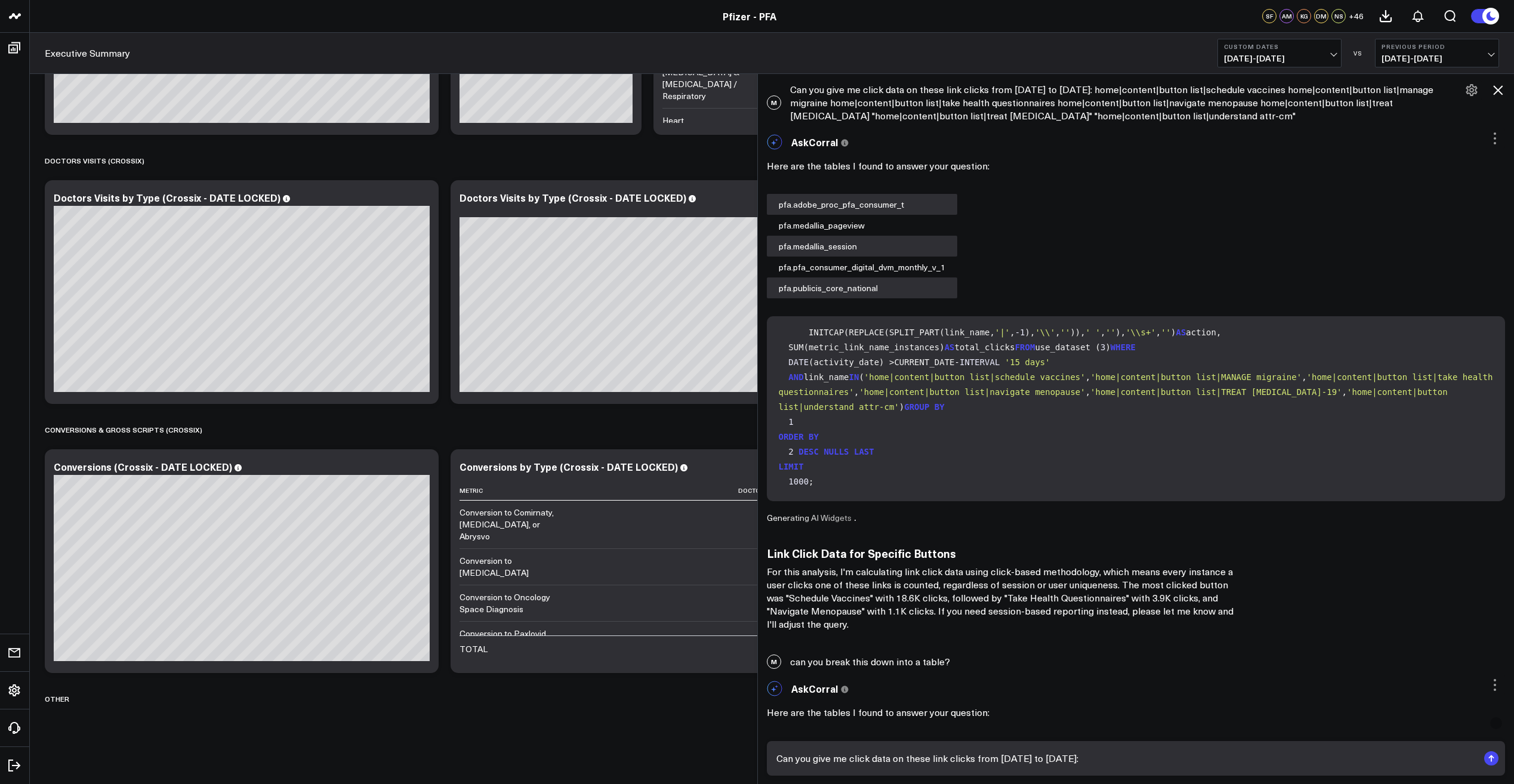
paste textarea "home|content|stay on top of your health a few simple questions can keep you inf…"
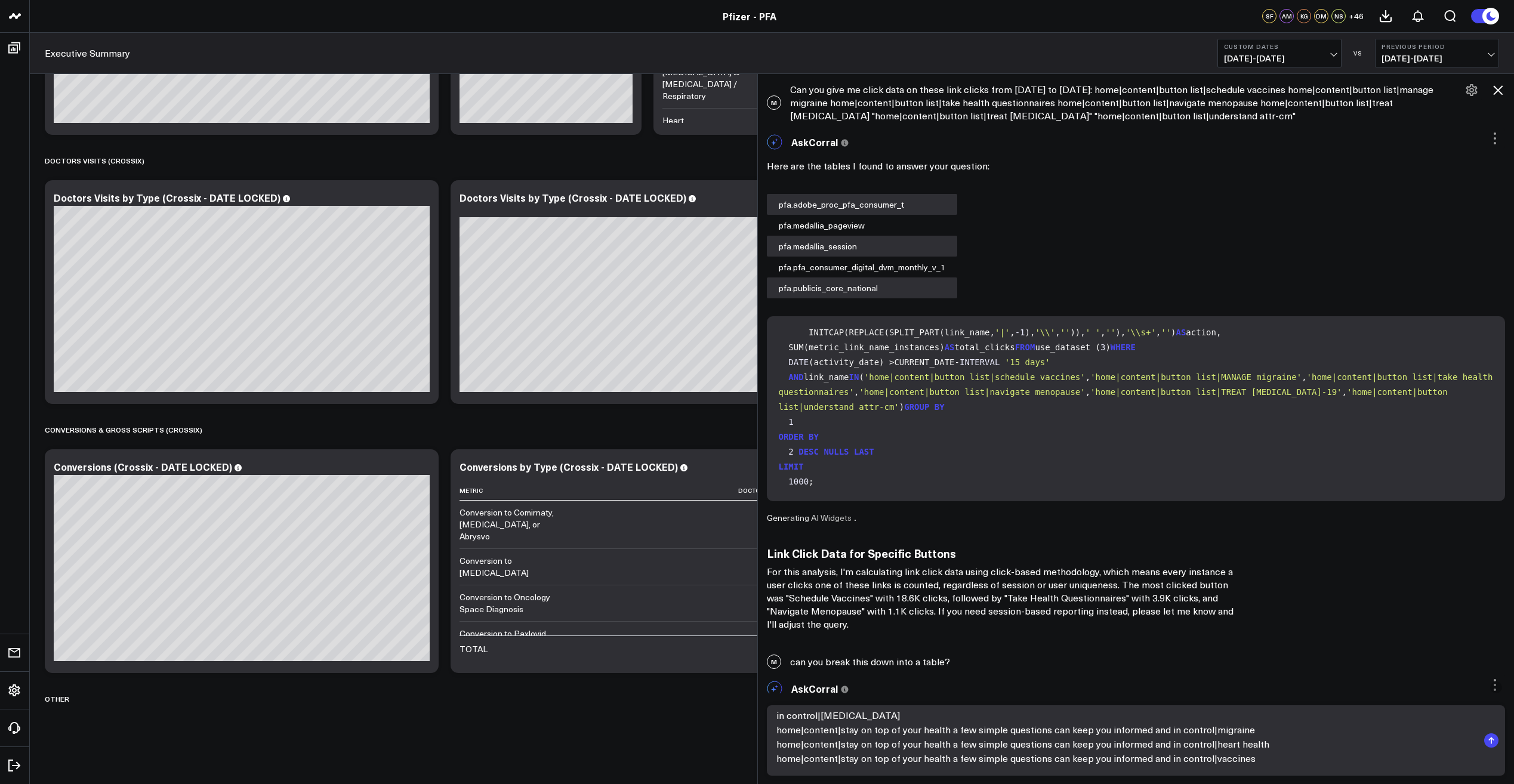
type textarea "Can you give me click data on these link clicks from [DATE] to [DATE]: home|con…"
click at [1492, 739] on icon "submit" at bounding box center [1491, 739] width 5 height 3
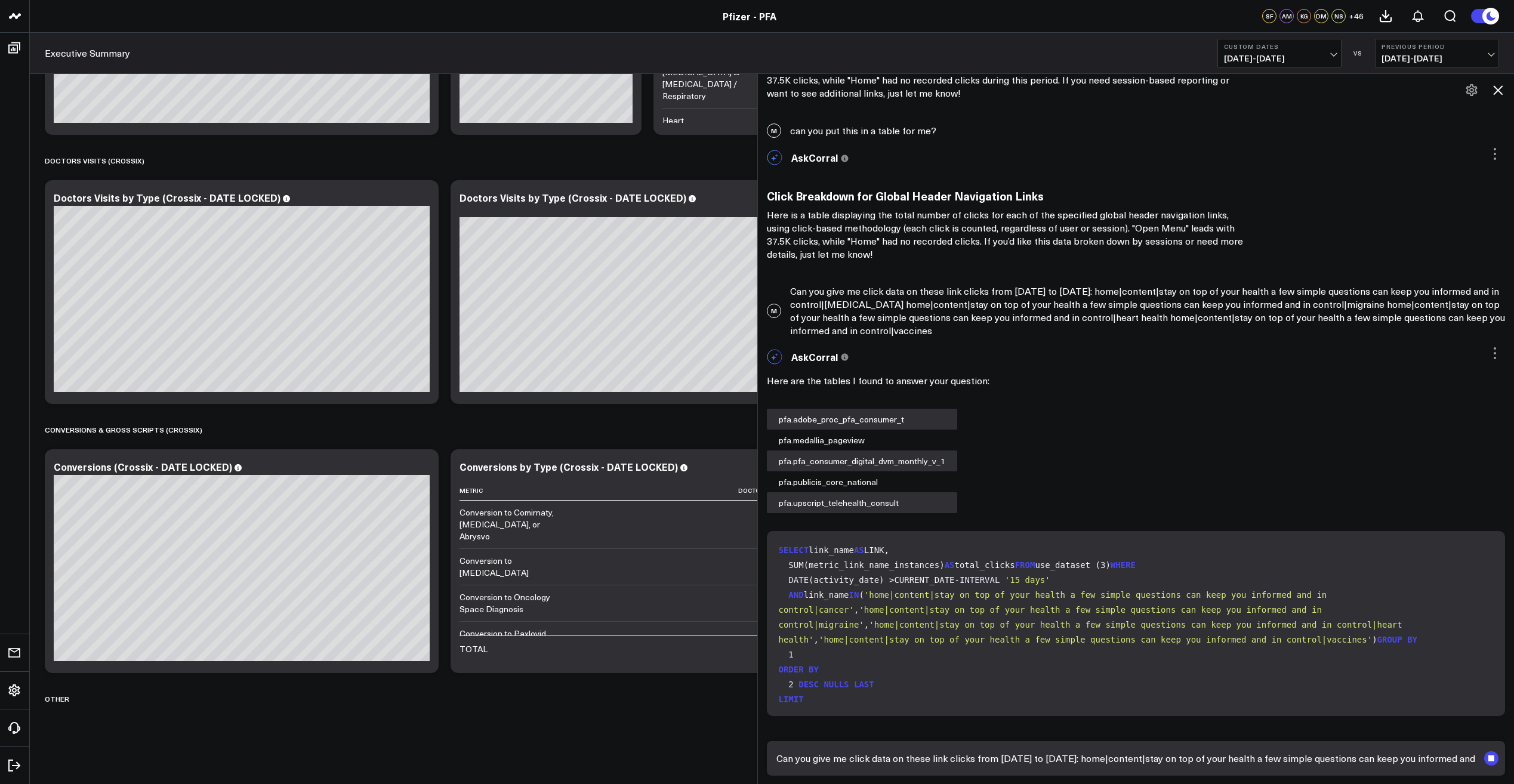
scroll to position [2975, 0]
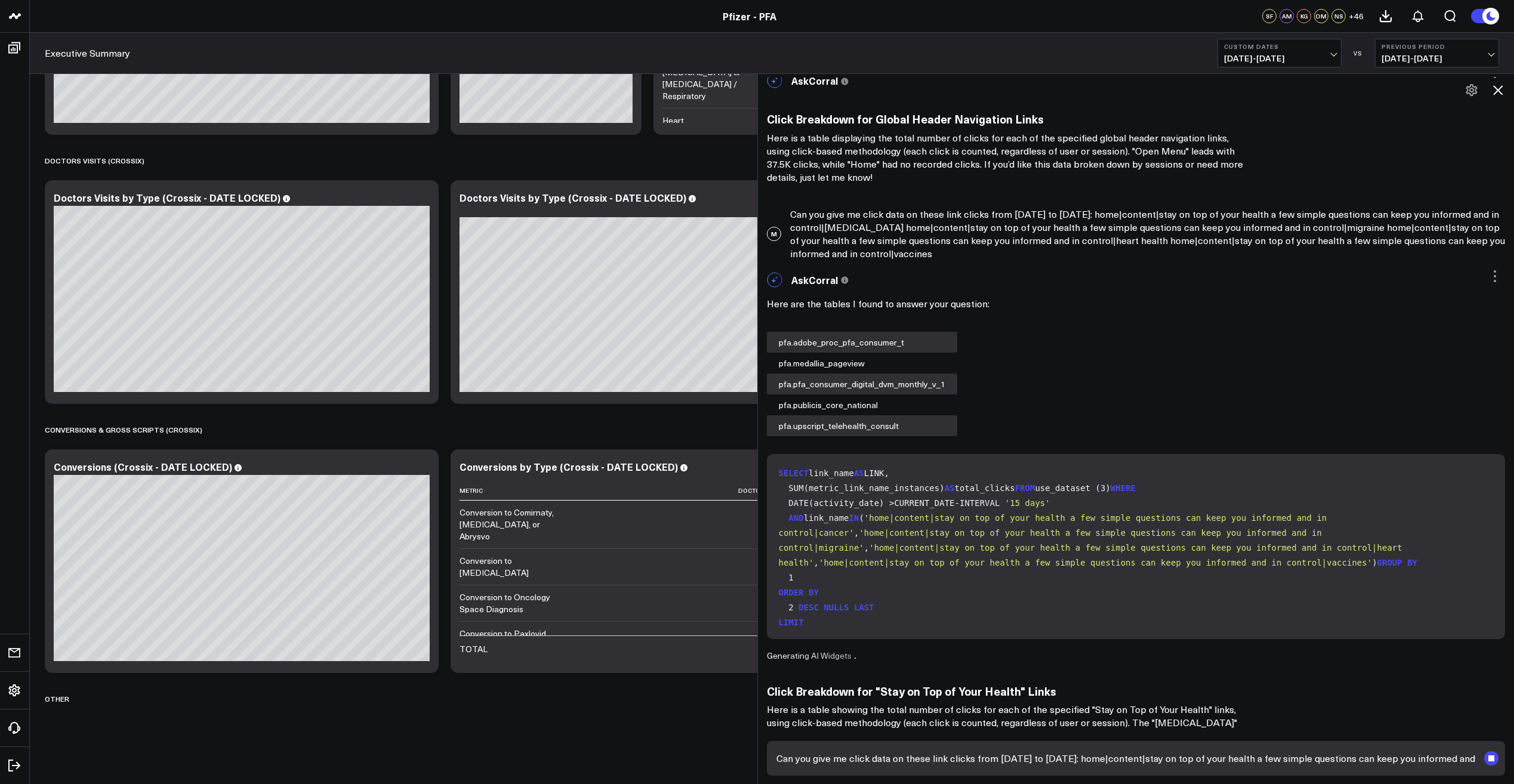
click at [869, 761] on textarea "Can you give me click data on these link clicks from [DATE] to [DATE]: home|con…" at bounding box center [1126, 758] width 705 height 22
type textarea "break this down into a table"
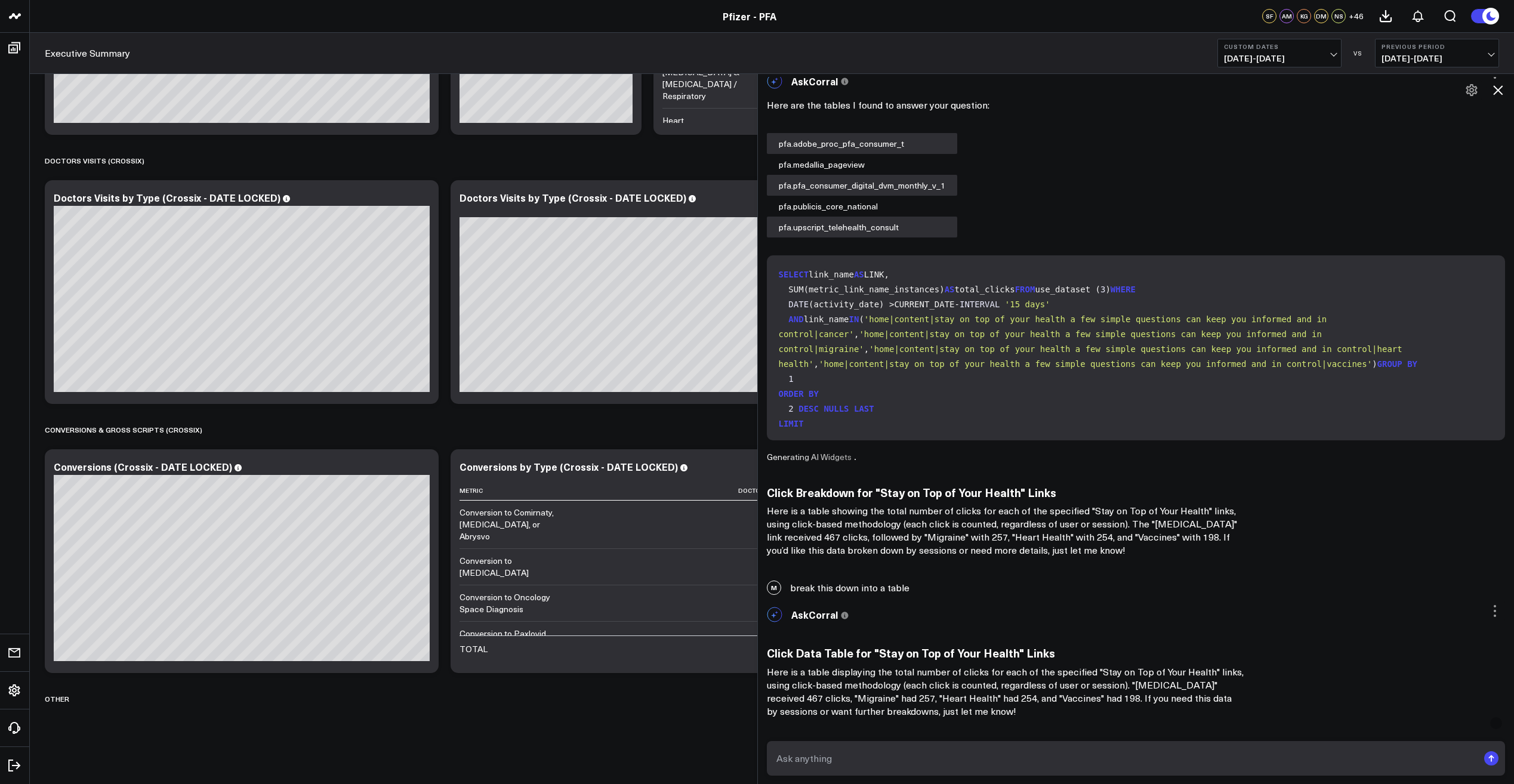
scroll to position [3276, 0]
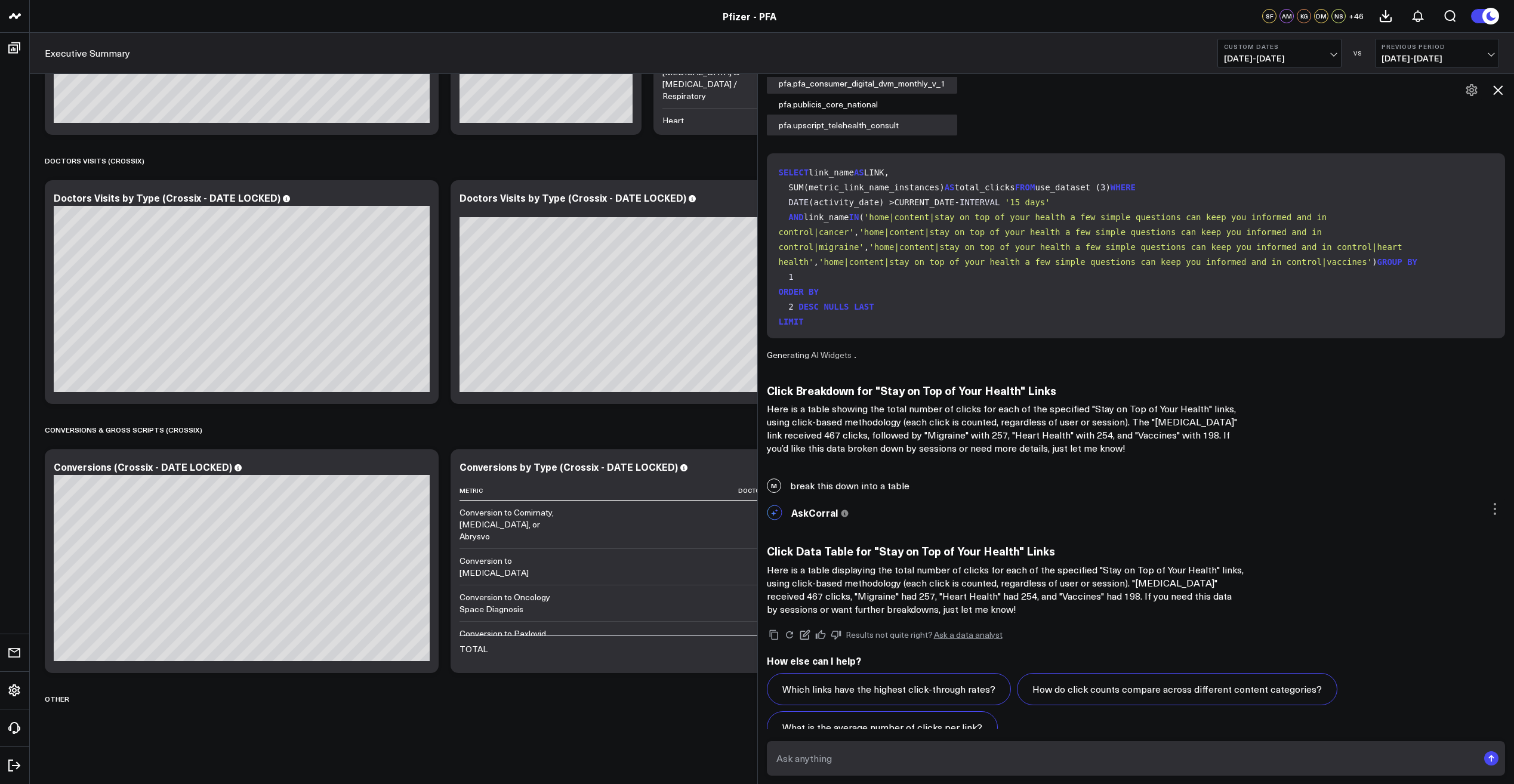
click at [888, 758] on textarea at bounding box center [1126, 758] width 705 height 22
type textarea "can you put this information into a table visualization?"
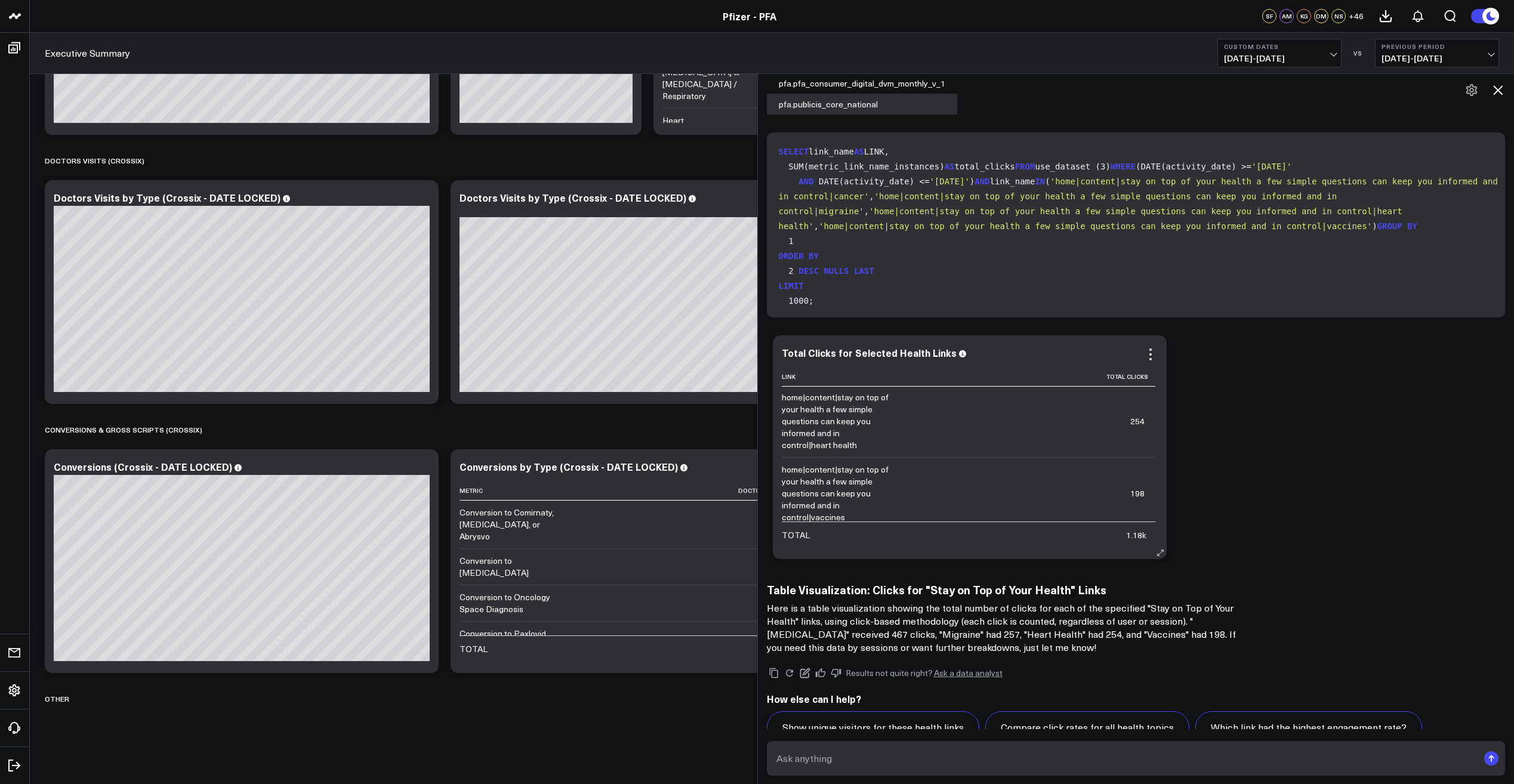
scroll to position [153, 0]
